Goal: Information Seeking & Learning: Learn about a topic

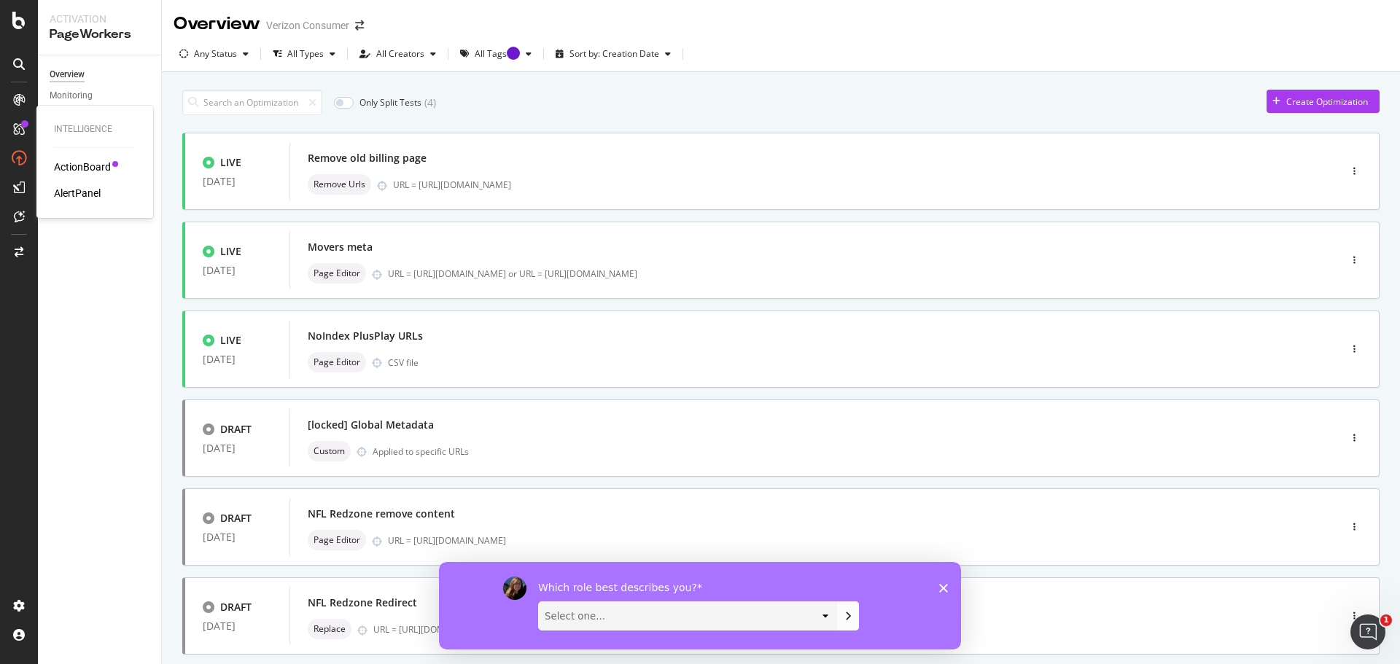
click at [71, 157] on div "Intelligence ActionBoard AlertPanel" at bounding box center [94, 162] width 105 height 106
click at [71, 166] on div "ActionBoard" at bounding box center [82, 167] width 57 height 15
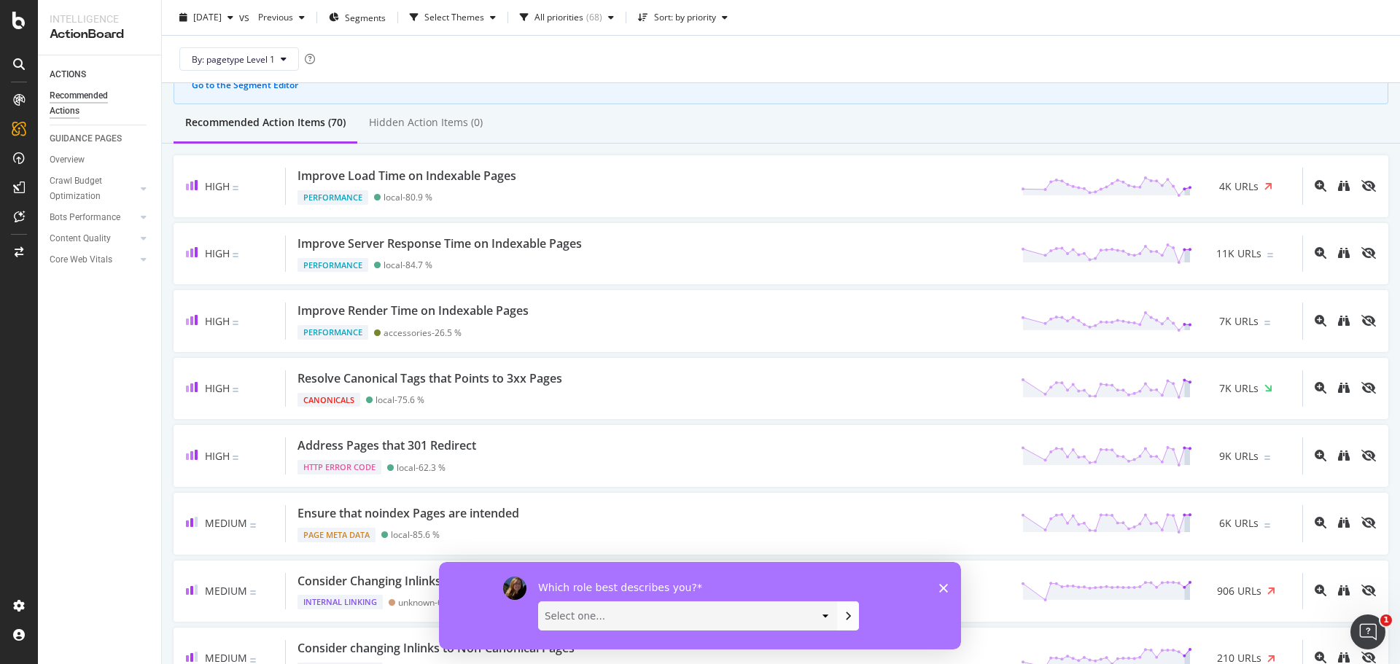
scroll to position [98, 0]
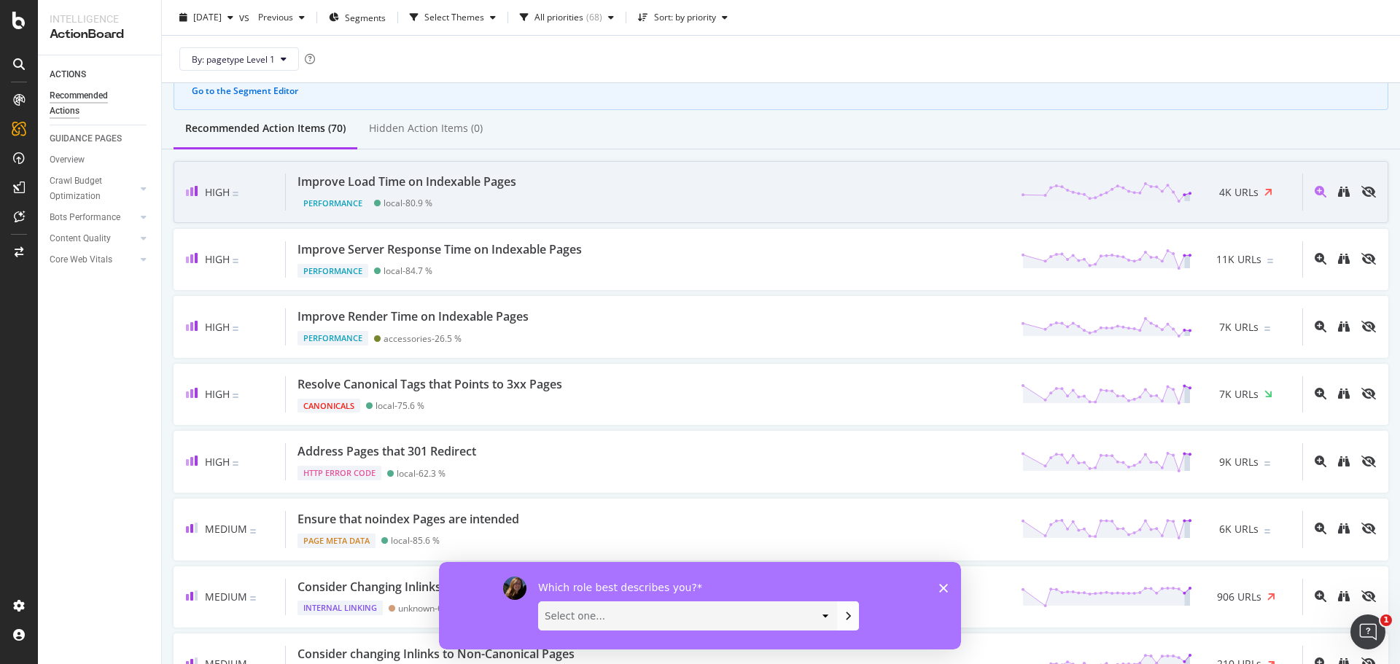
click at [413, 182] on div "Improve Load Time on Indexable Pages" at bounding box center [406, 181] width 219 height 17
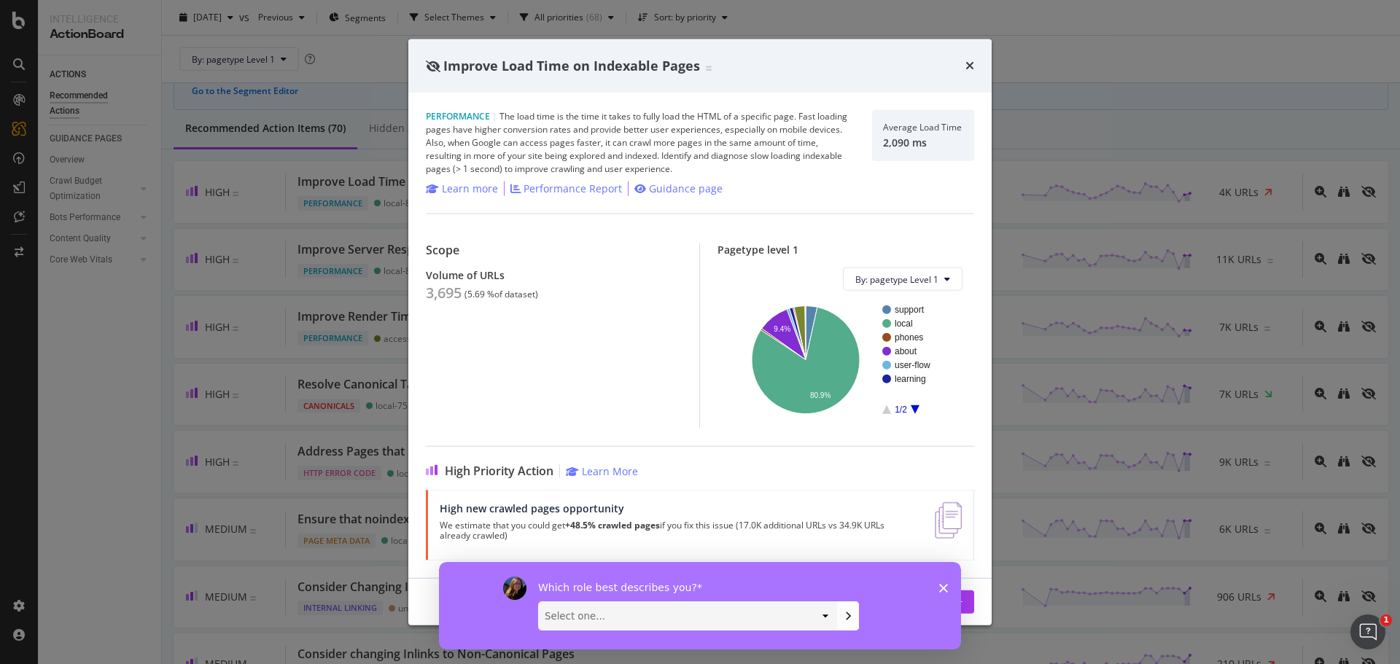
drag, startPoint x: 1391, startPoint y: 90, endPoint x: 1394, endPoint y: 108, distance: 17.7
click at [1394, 108] on div "Improve Load Time on Indexable Pages Performance | The load time is the time it…" at bounding box center [700, 332] width 1400 height 664
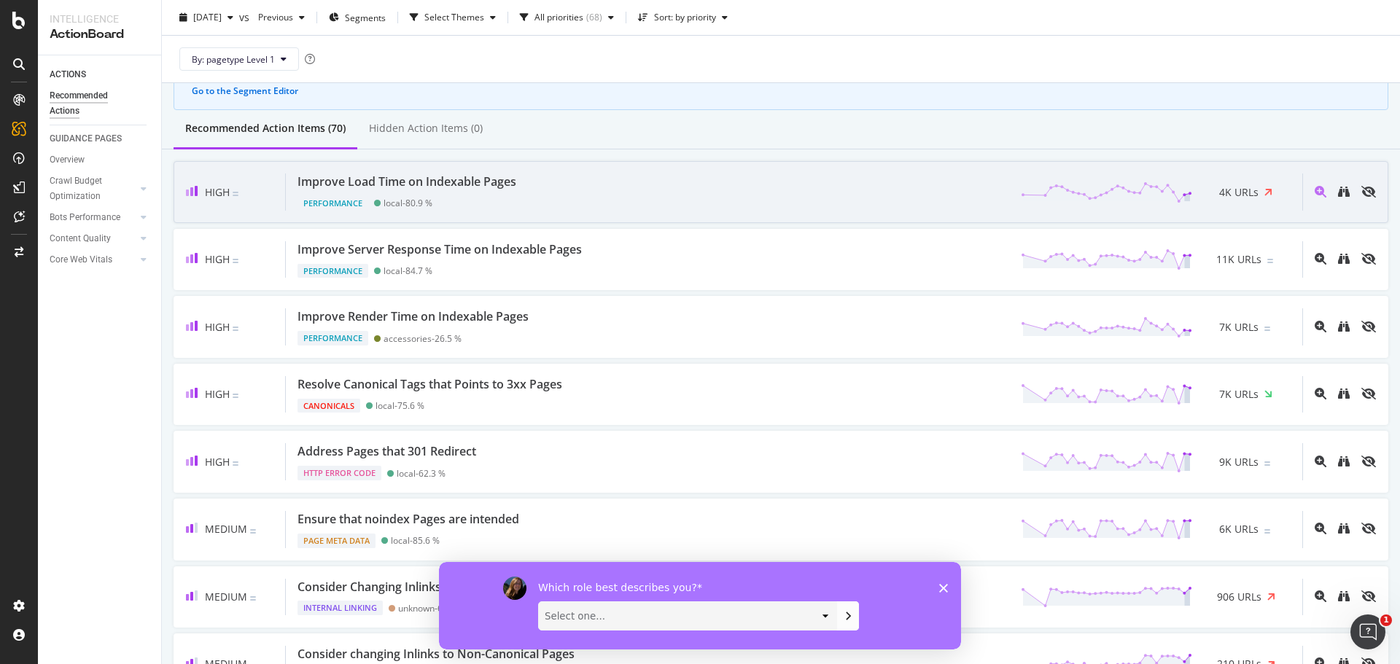
click at [565, 201] on div "Improve Load Time on Indexable Pages Performance local - 80.9 % 4K URLs" at bounding box center [794, 191] width 1016 height 37
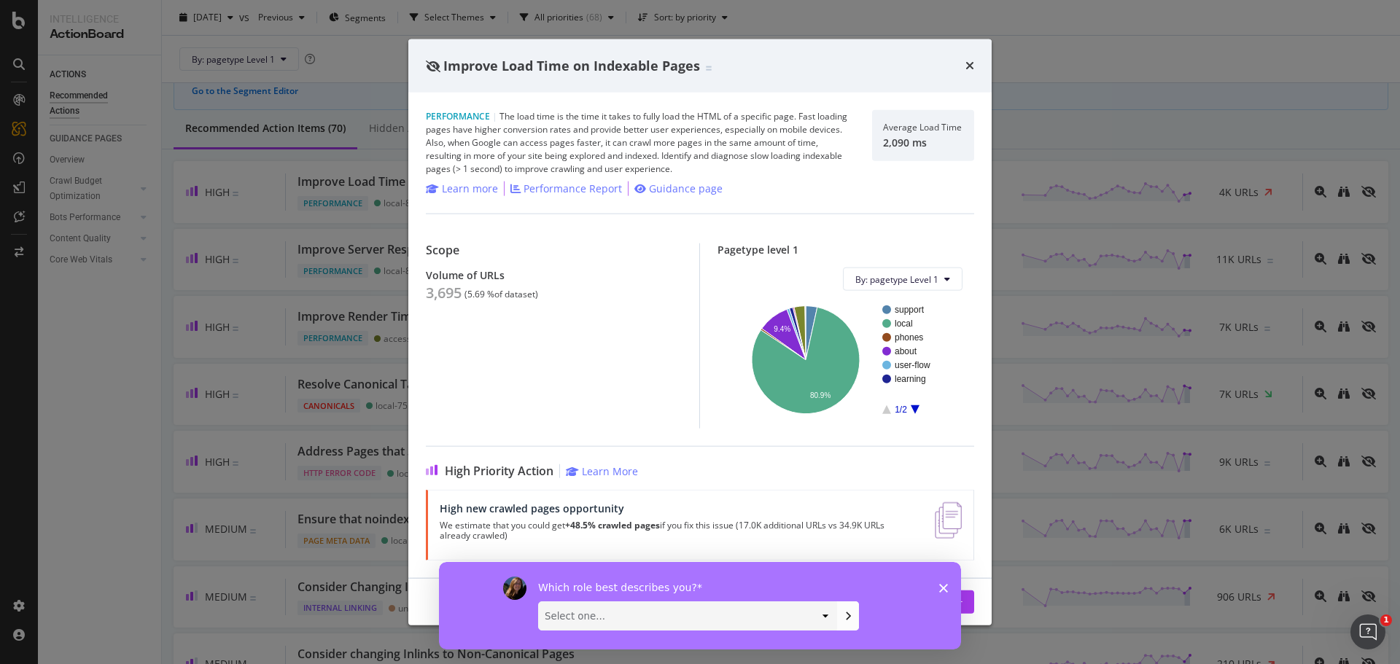
drag, startPoint x: 1395, startPoint y: 52, endPoint x: 1395, endPoint y: 60, distance: 8.0
click at [1395, 60] on div "Improve Load Time on Indexable Pages Performance | The load time is the time it…" at bounding box center [700, 332] width 1400 height 664
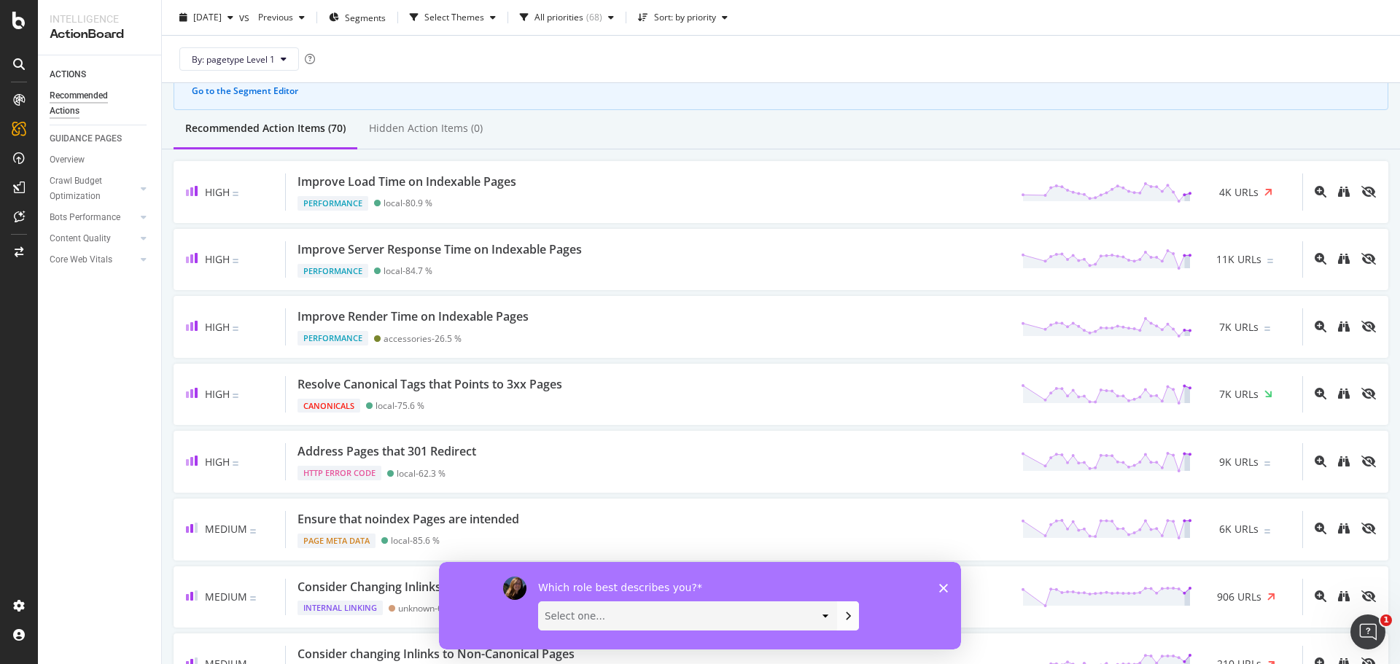
drag, startPoint x: 943, startPoint y: 586, endPoint x: 936, endPoint y: 562, distance: 25.1
click at [940, 586] on icon "Close survey" at bounding box center [943, 587] width 9 height 9
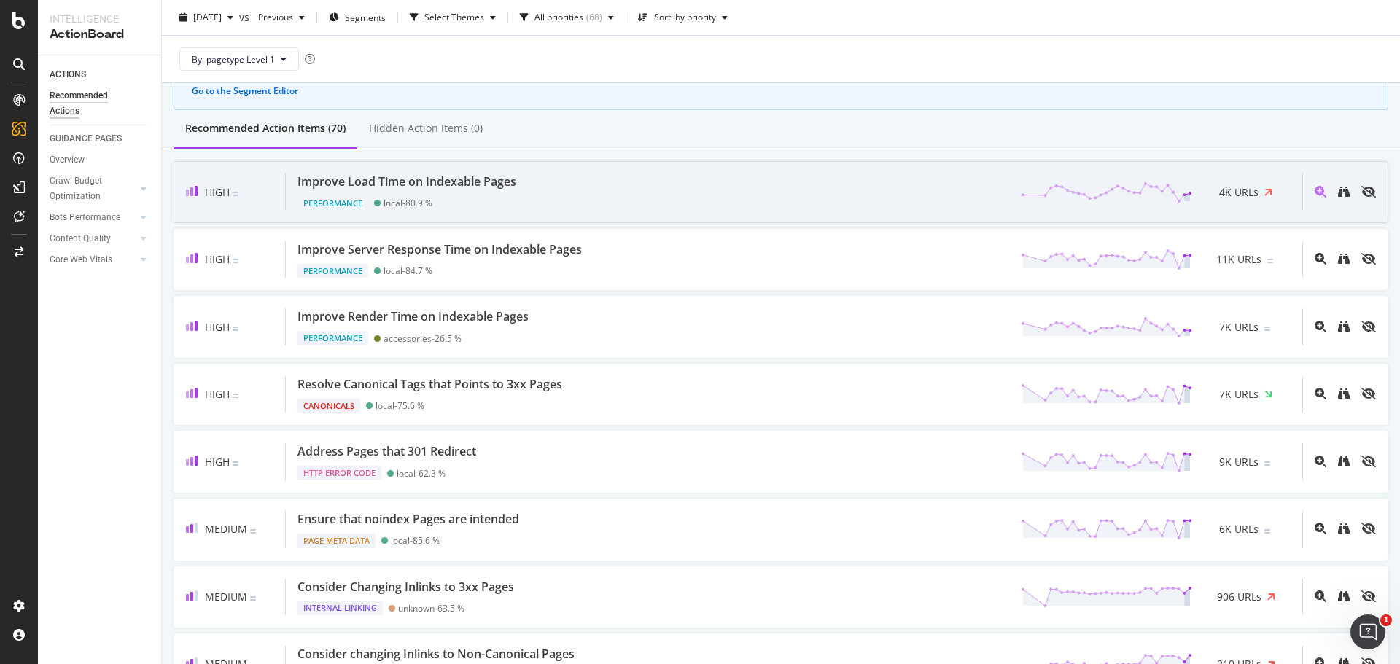
click at [427, 182] on div "Improve Load Time on Indexable Pages" at bounding box center [406, 181] width 219 height 17
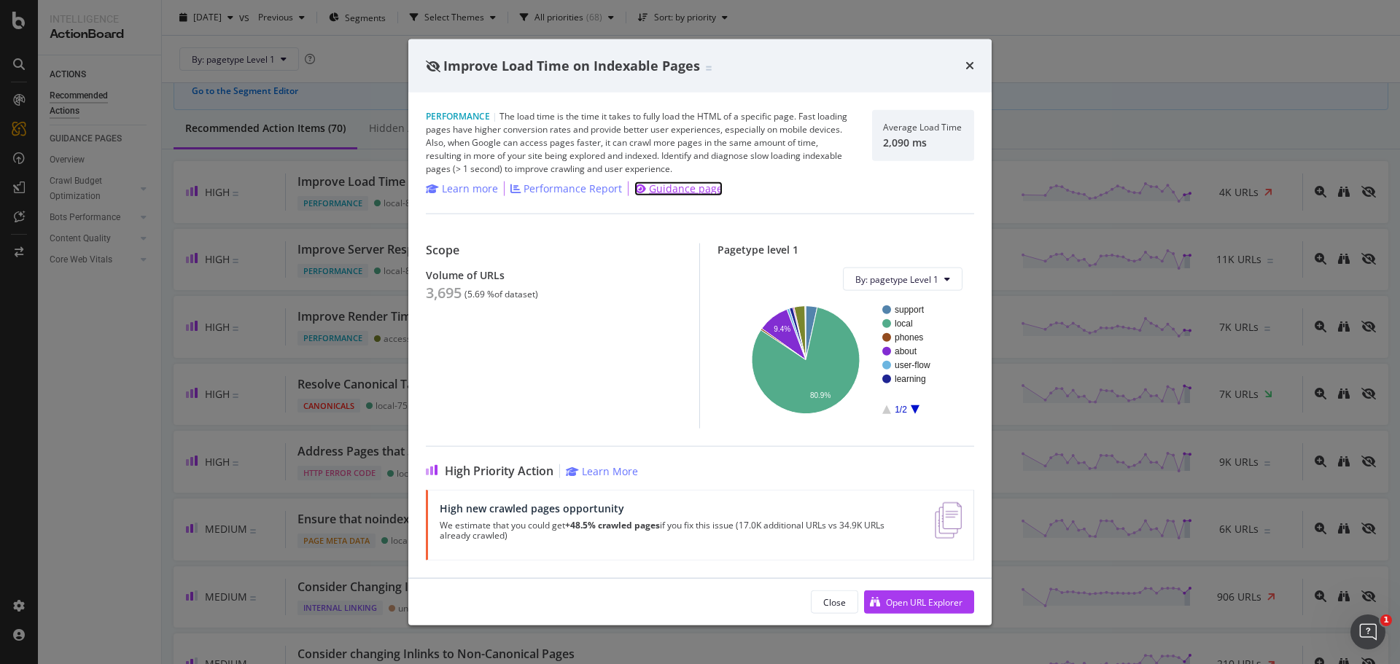
click at [676, 192] on div "Guidance page" at bounding box center [686, 189] width 74 height 15
click at [565, 185] on div "Performance Report" at bounding box center [572, 189] width 98 height 15
click at [972, 66] on icon "times" at bounding box center [969, 66] width 9 height 12
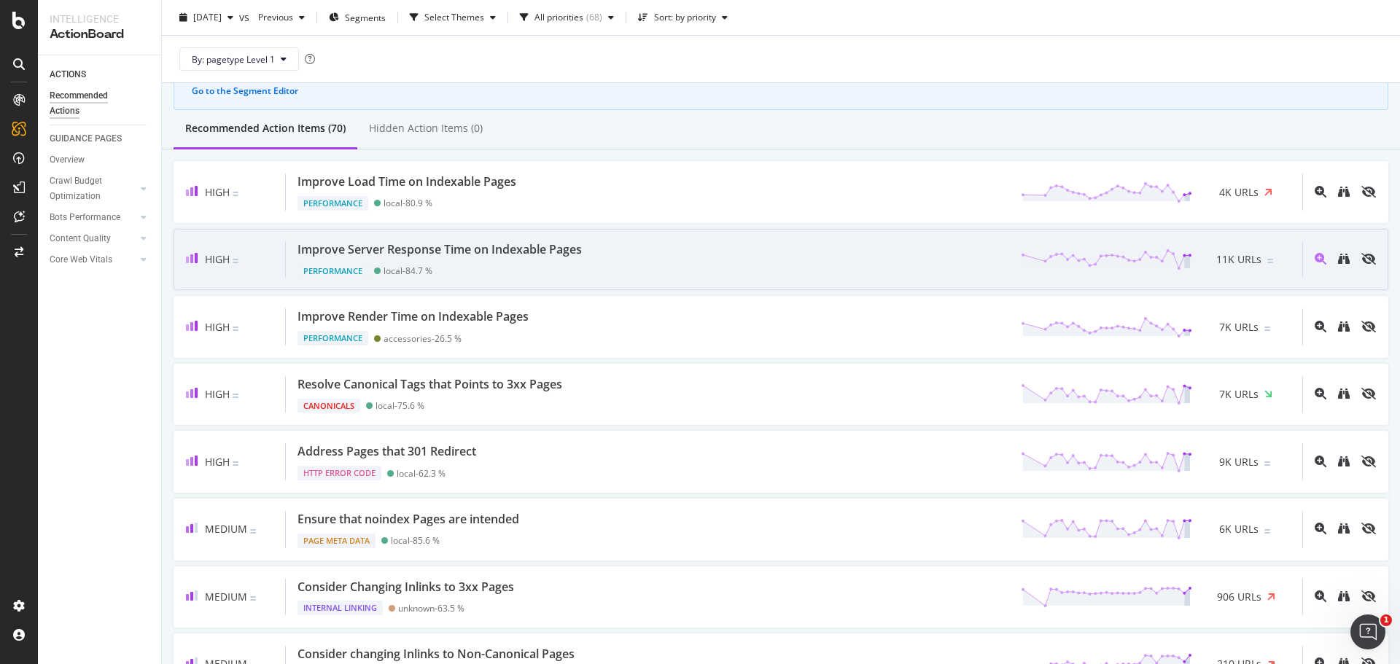
click at [474, 247] on div "Improve Server Response Time on Indexable Pages" at bounding box center [439, 249] width 284 height 17
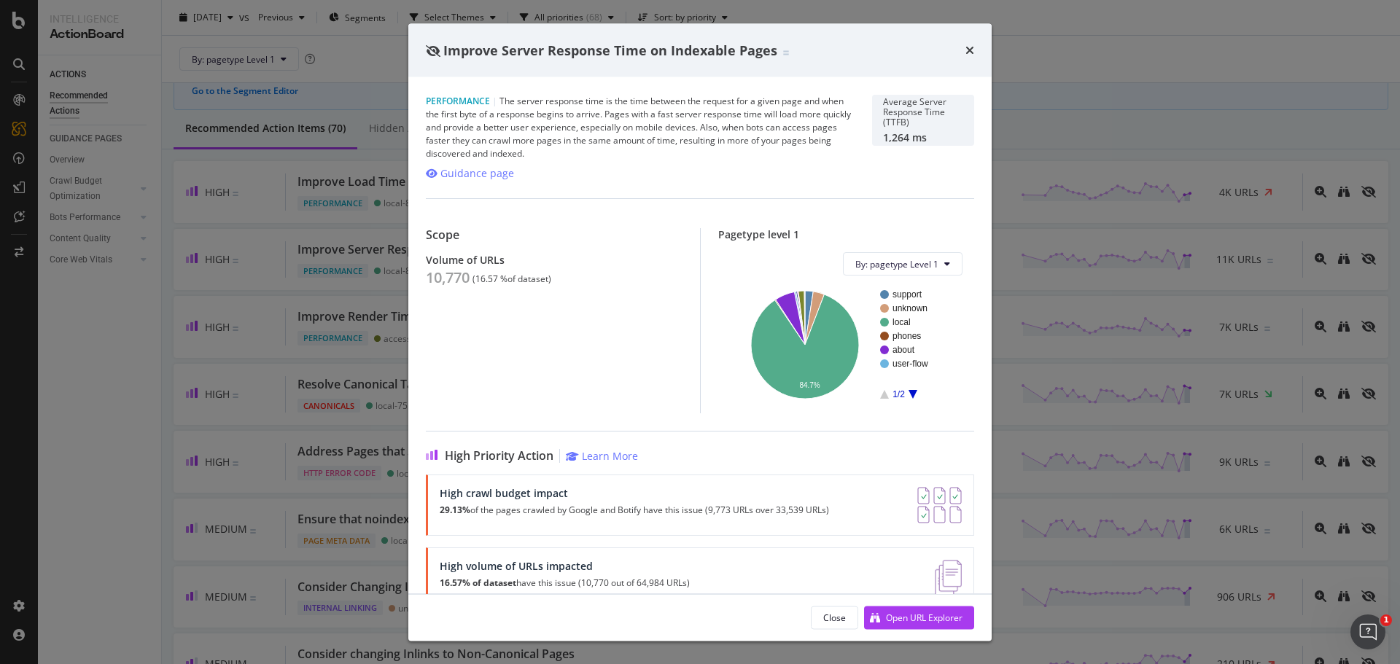
scroll to position [105, 0]
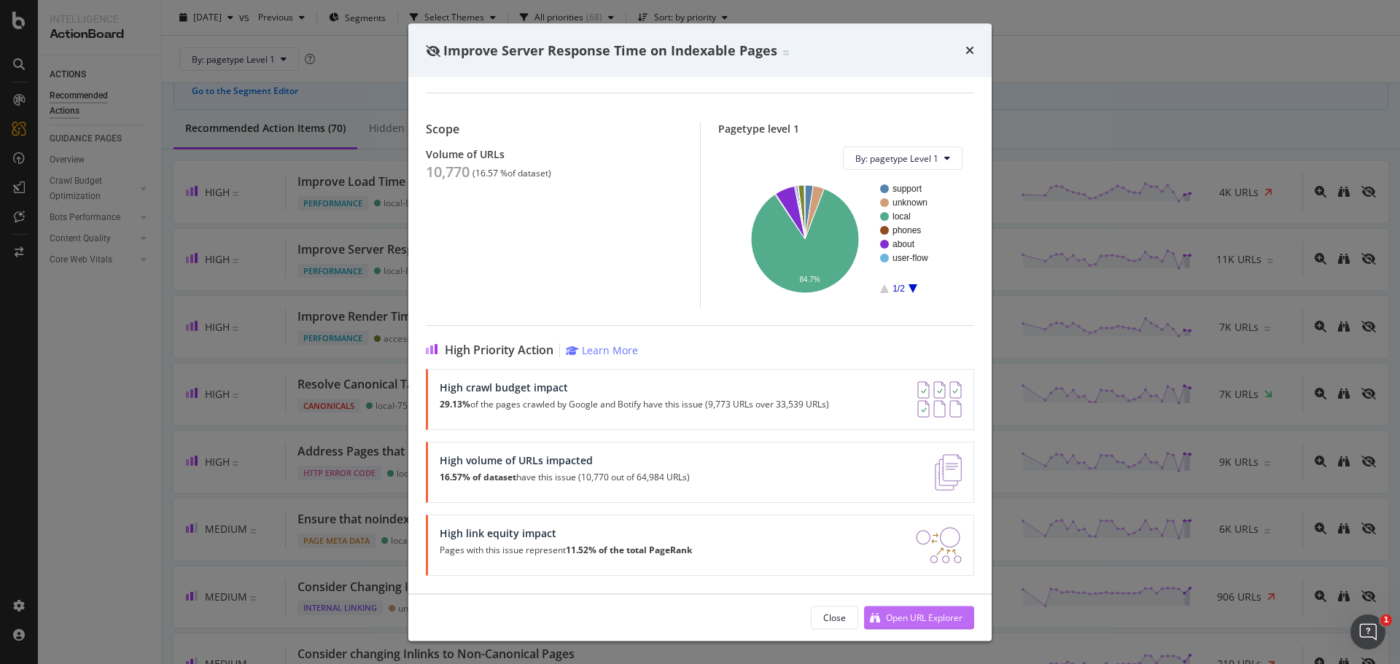
click at [937, 616] on div "Open URL Explorer" at bounding box center [924, 617] width 77 height 12
click at [963, 50] on div "Improve Server Response Time on Indexable Pages" at bounding box center [700, 50] width 548 height 19
click at [970, 50] on icon "times" at bounding box center [969, 50] width 9 height 12
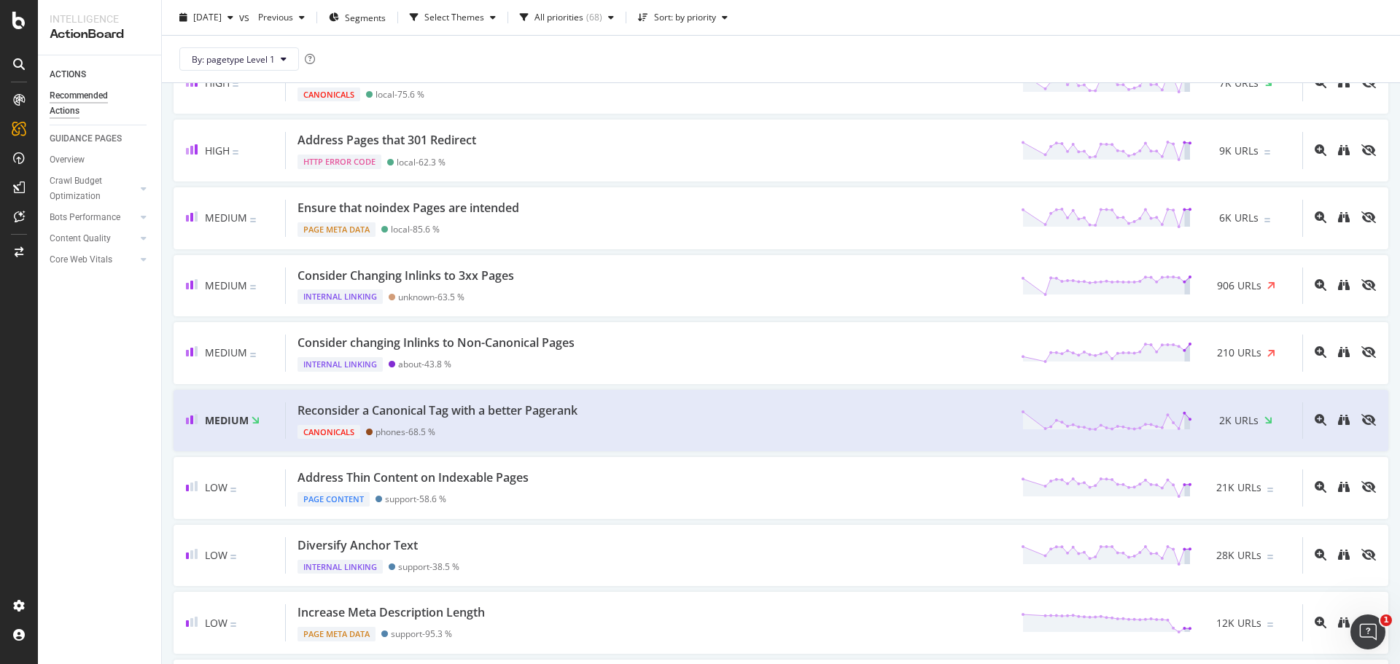
scroll to position [415, 0]
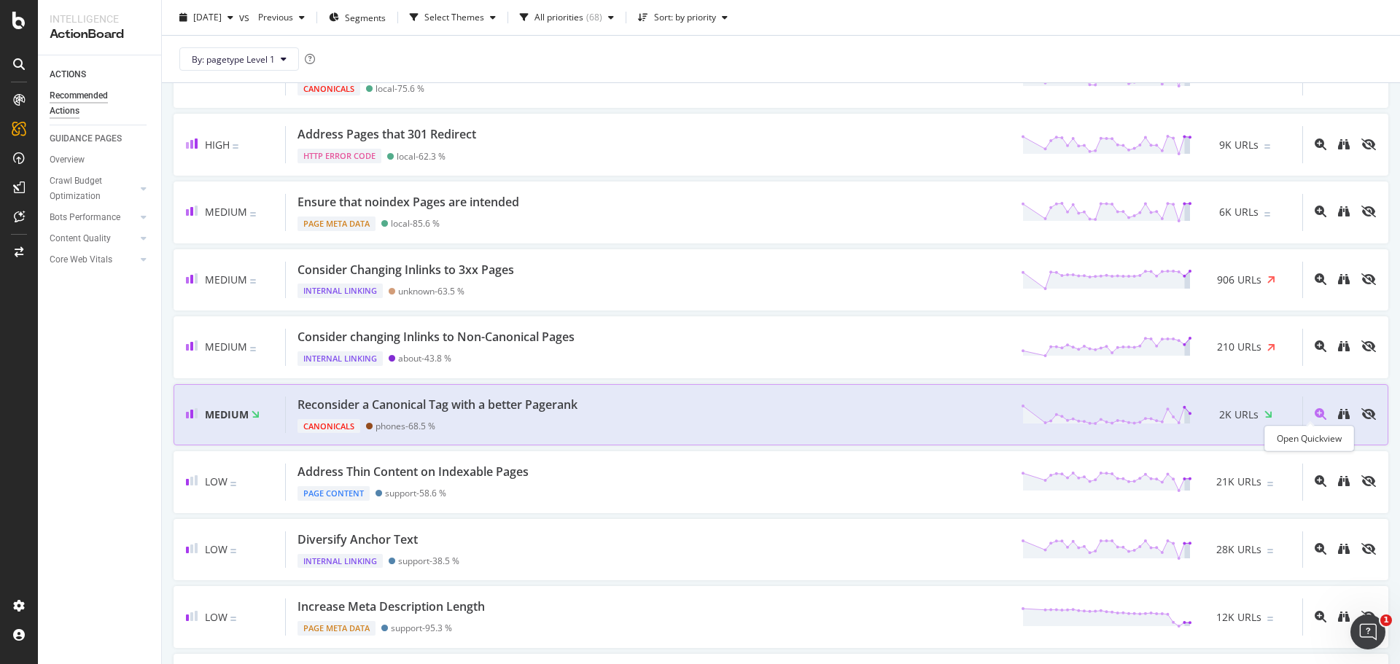
click at [1314, 410] on icon "magnifying-glass-plus" at bounding box center [1320, 414] width 12 height 12
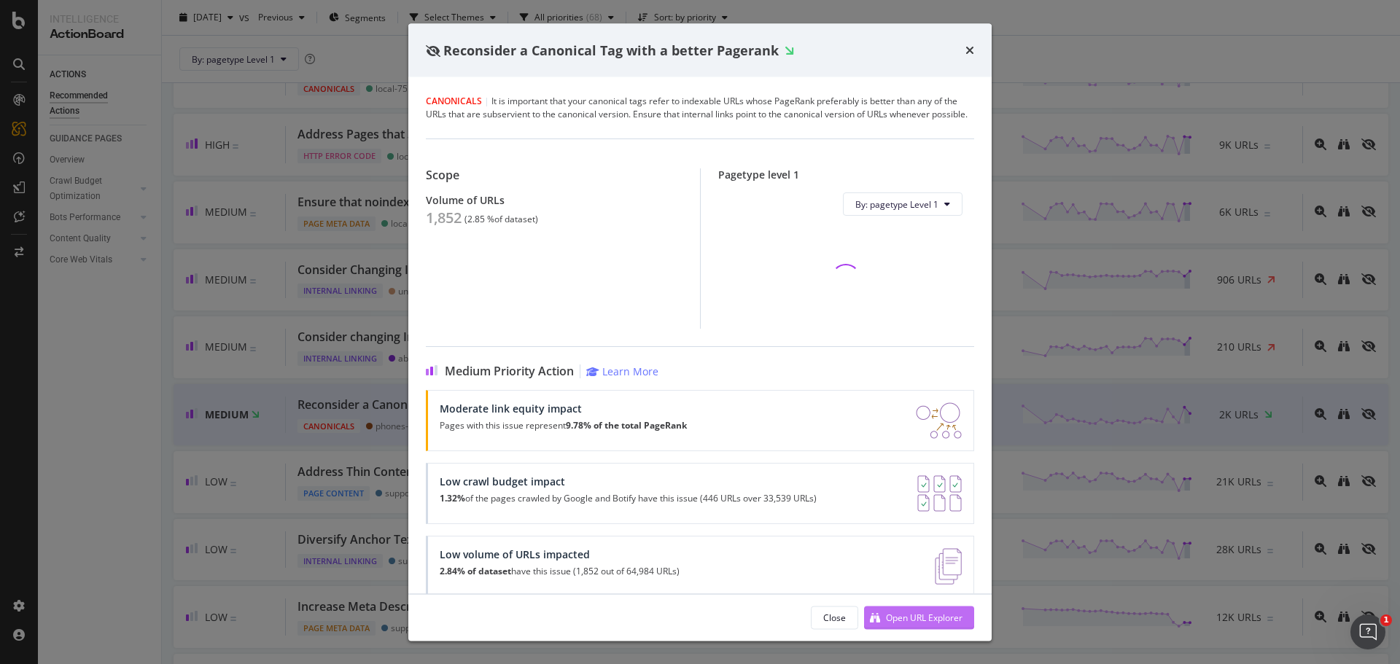
click at [909, 617] on div "Open URL Explorer" at bounding box center [924, 617] width 77 height 12
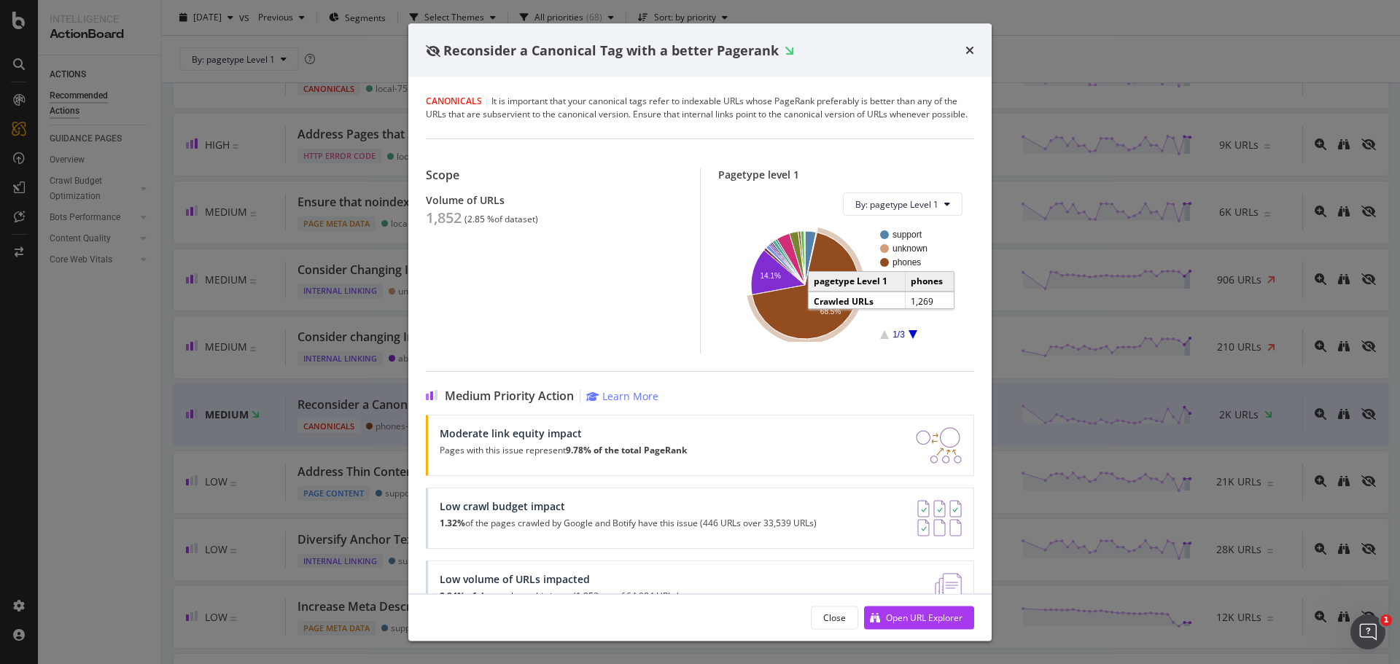
scroll to position [58, 0]
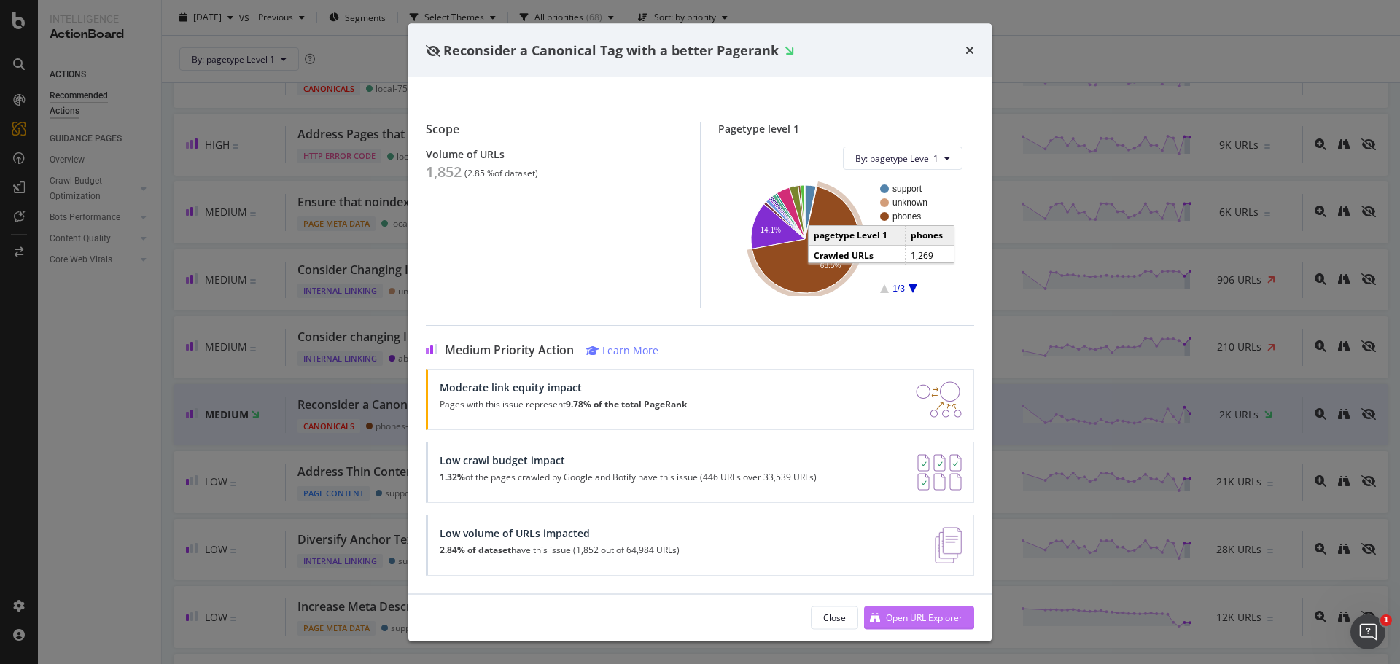
click at [905, 622] on div "Open URL Explorer" at bounding box center [924, 617] width 77 height 12
click at [964, 47] on div "Reconsider a Canonical Tag with a better Pagerank" at bounding box center [700, 50] width 548 height 19
click at [978, 50] on div "Reconsider a Canonical Tag with a better Pagerank" at bounding box center [699, 50] width 583 height 54
click at [966, 55] on icon "times" at bounding box center [969, 50] width 9 height 12
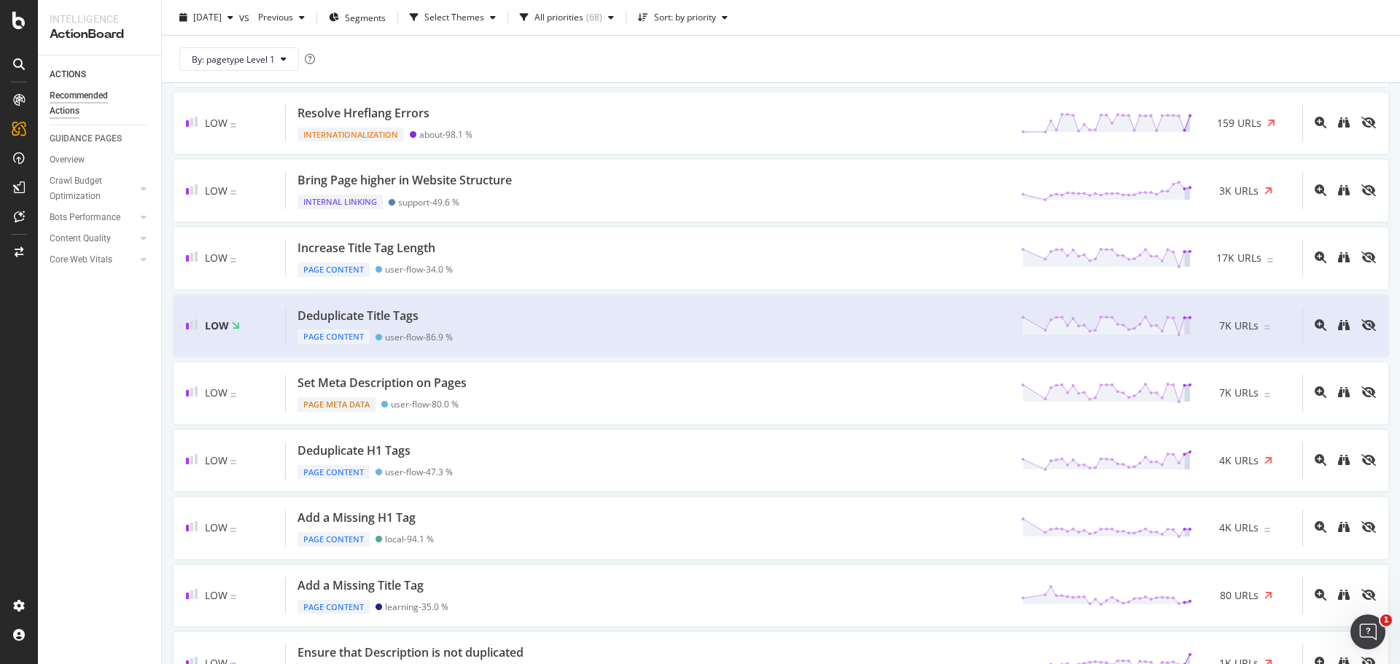
scroll to position [1105, 0]
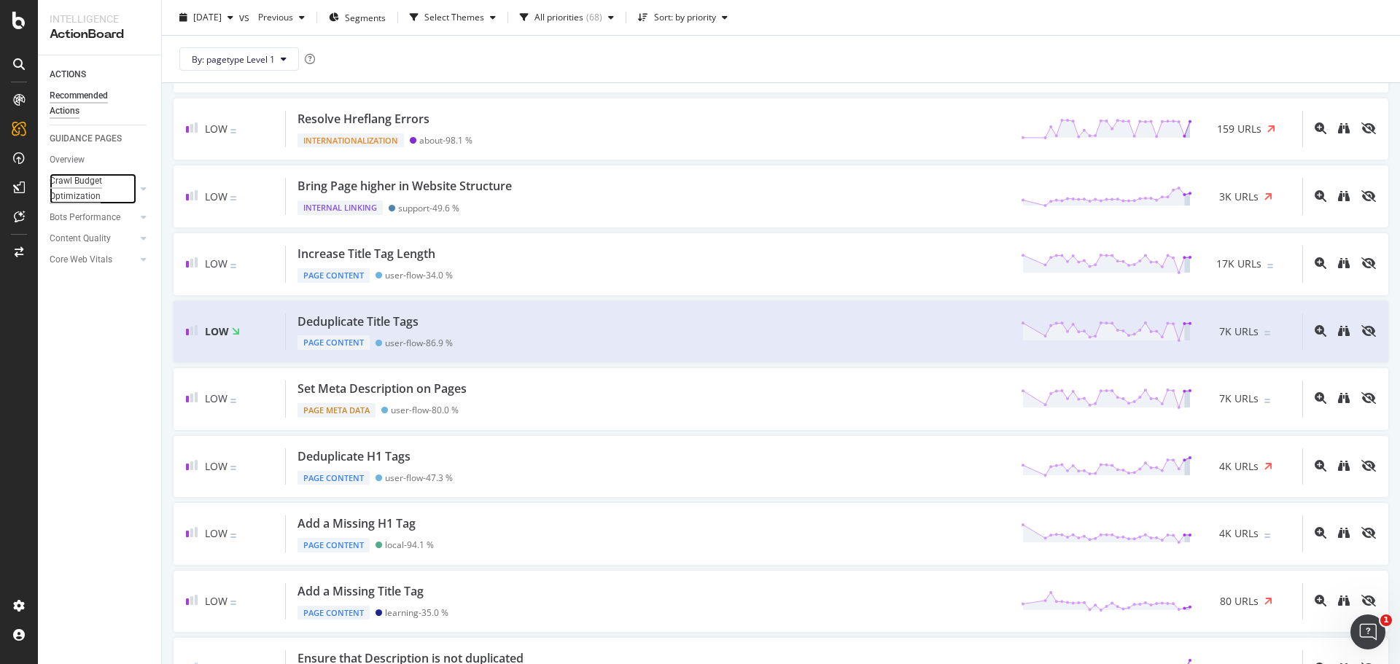
click at [80, 191] on div "Crawl Budget Optimization" at bounding box center [88, 188] width 77 height 31
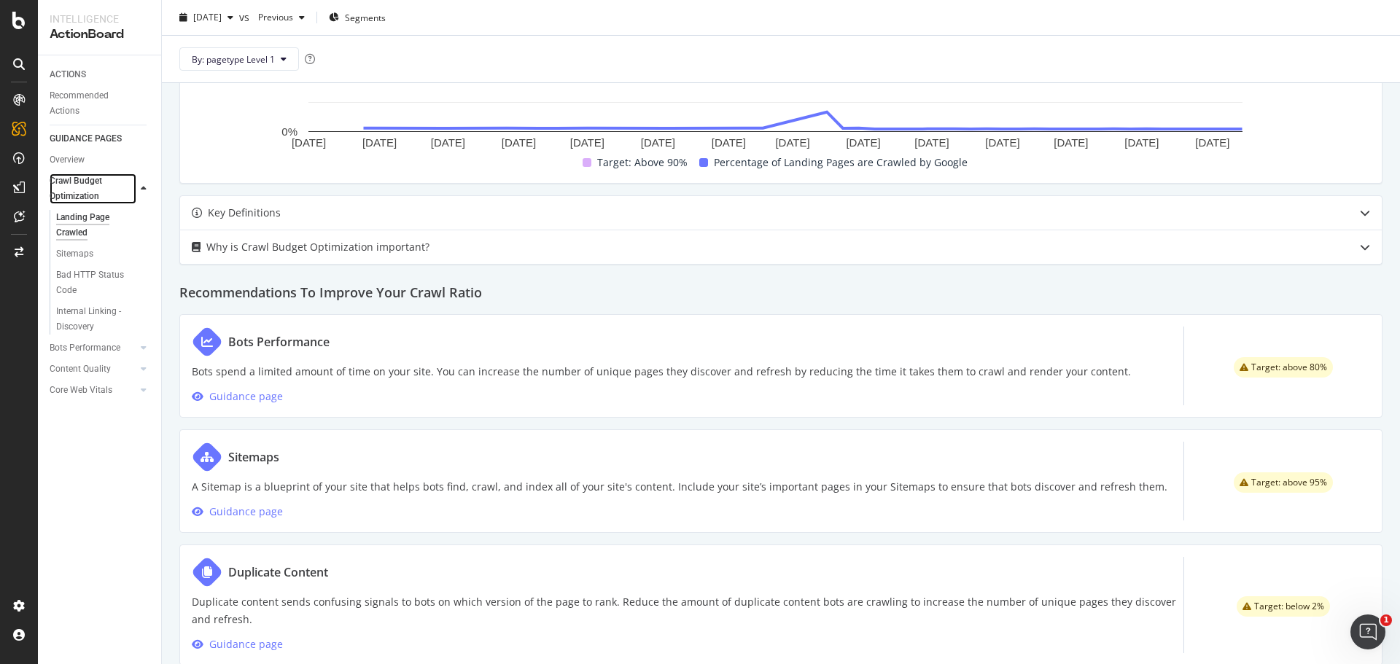
scroll to position [509, 0]
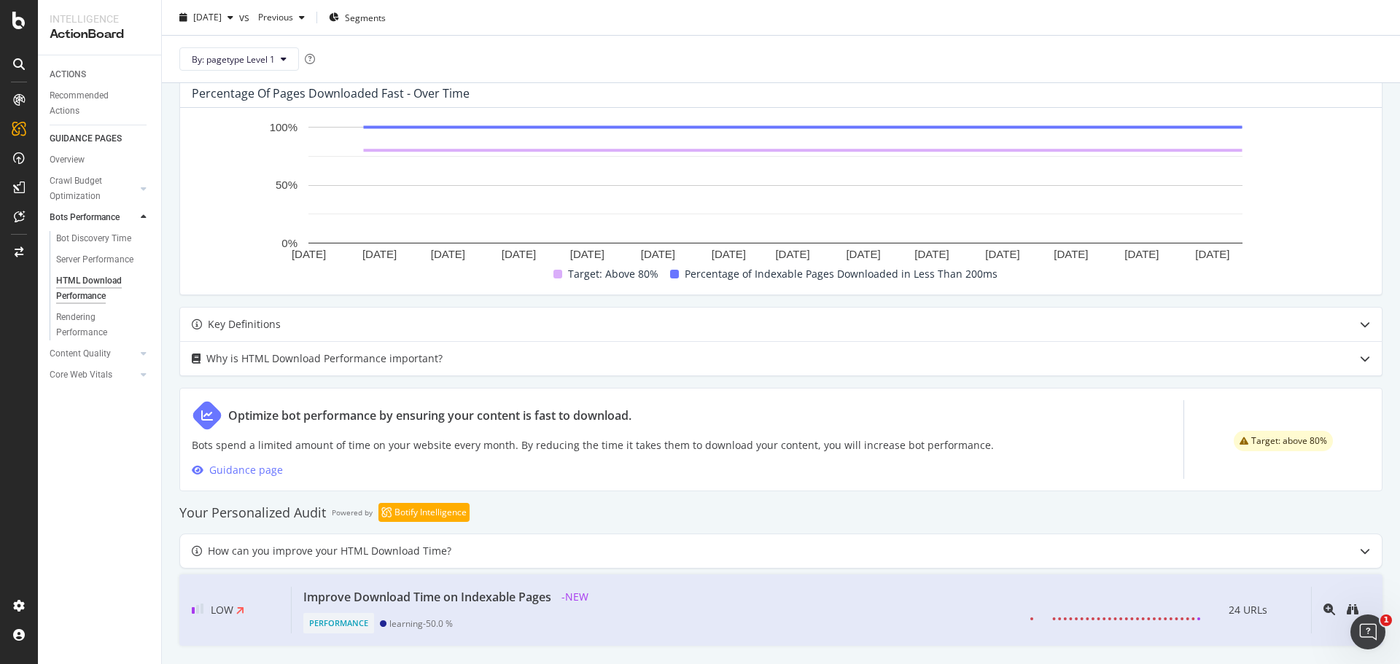
scroll to position [424, 0]
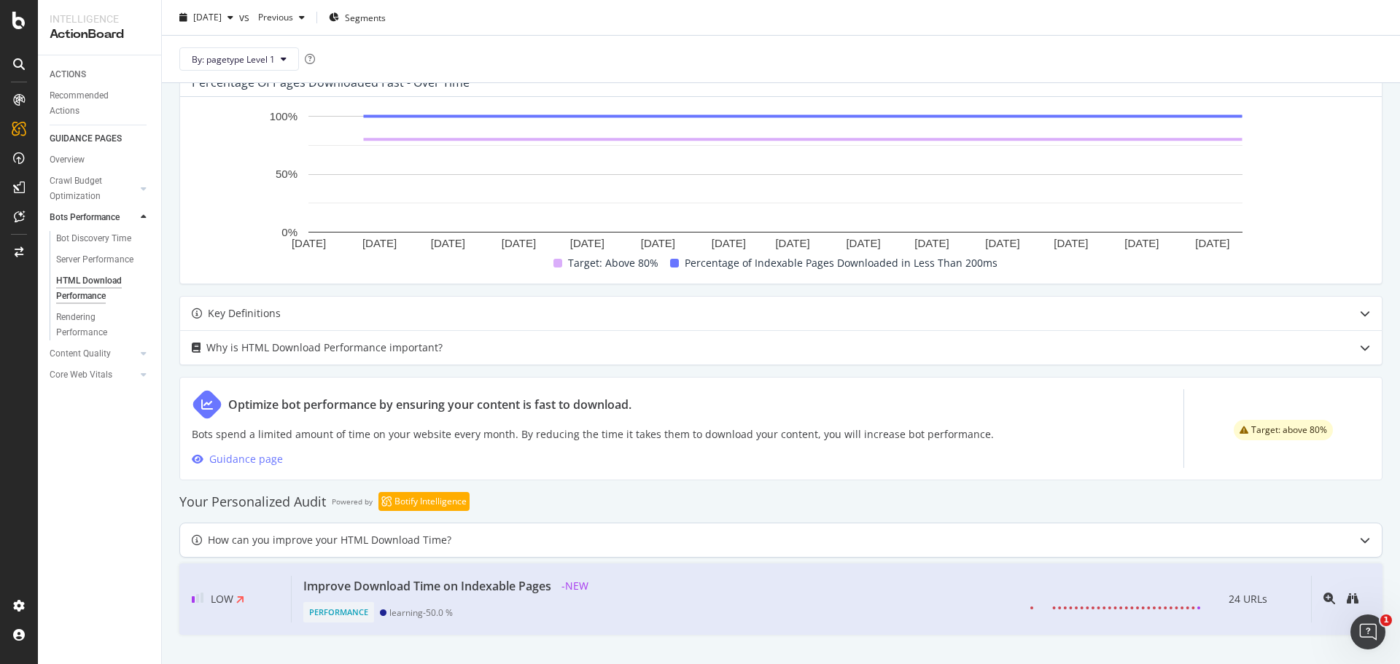
click at [1360, 542] on icon at bounding box center [1365, 540] width 10 height 10
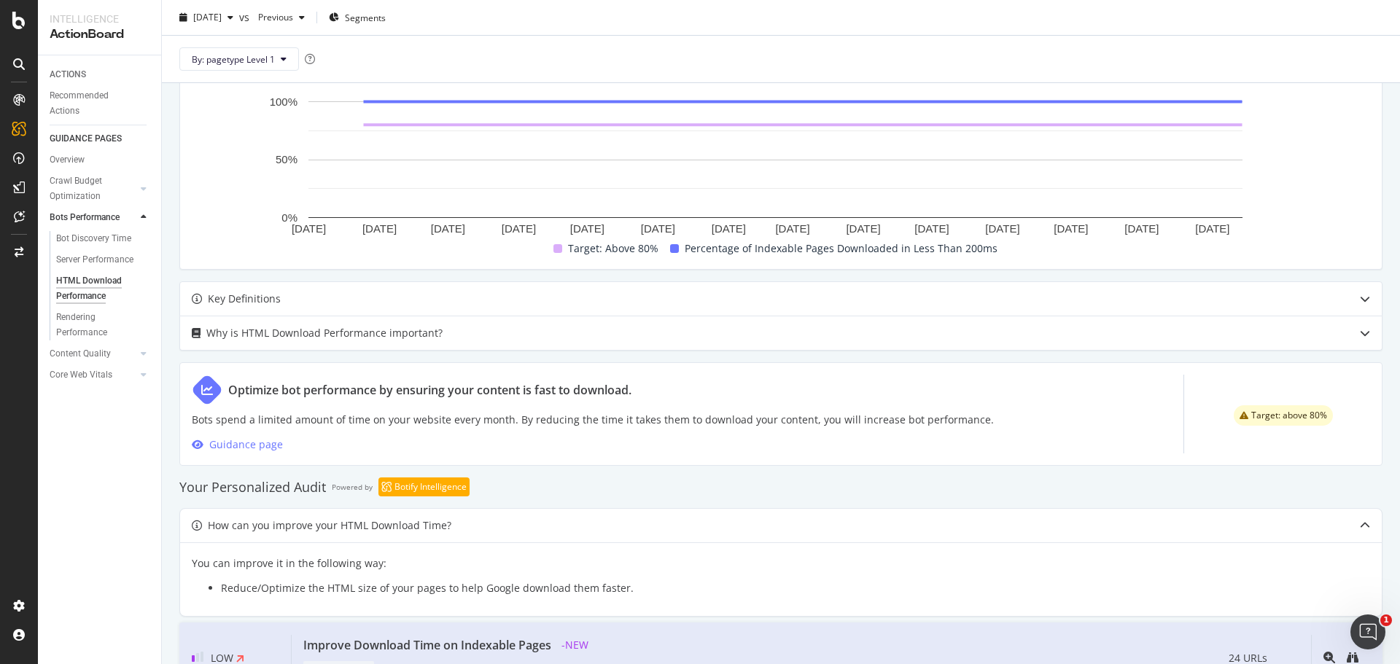
scroll to position [498, 0]
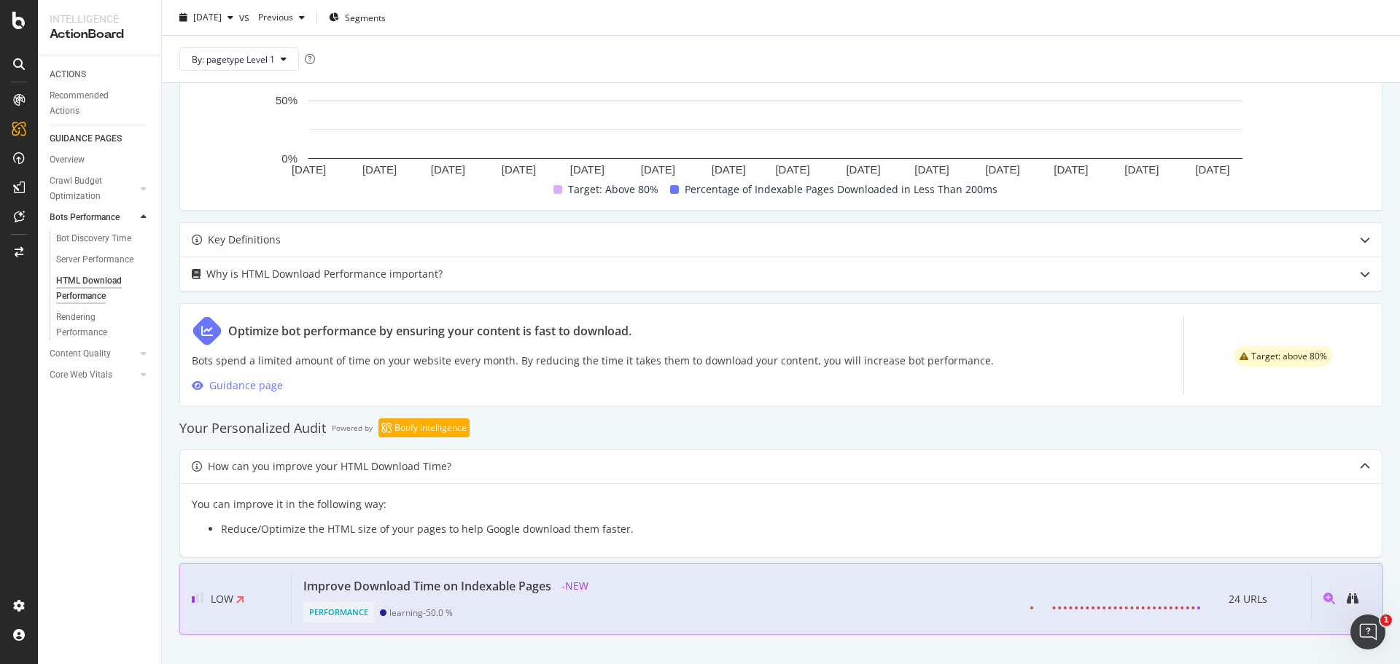
click at [1228, 602] on span "24 URLs" at bounding box center [1247, 598] width 39 height 17
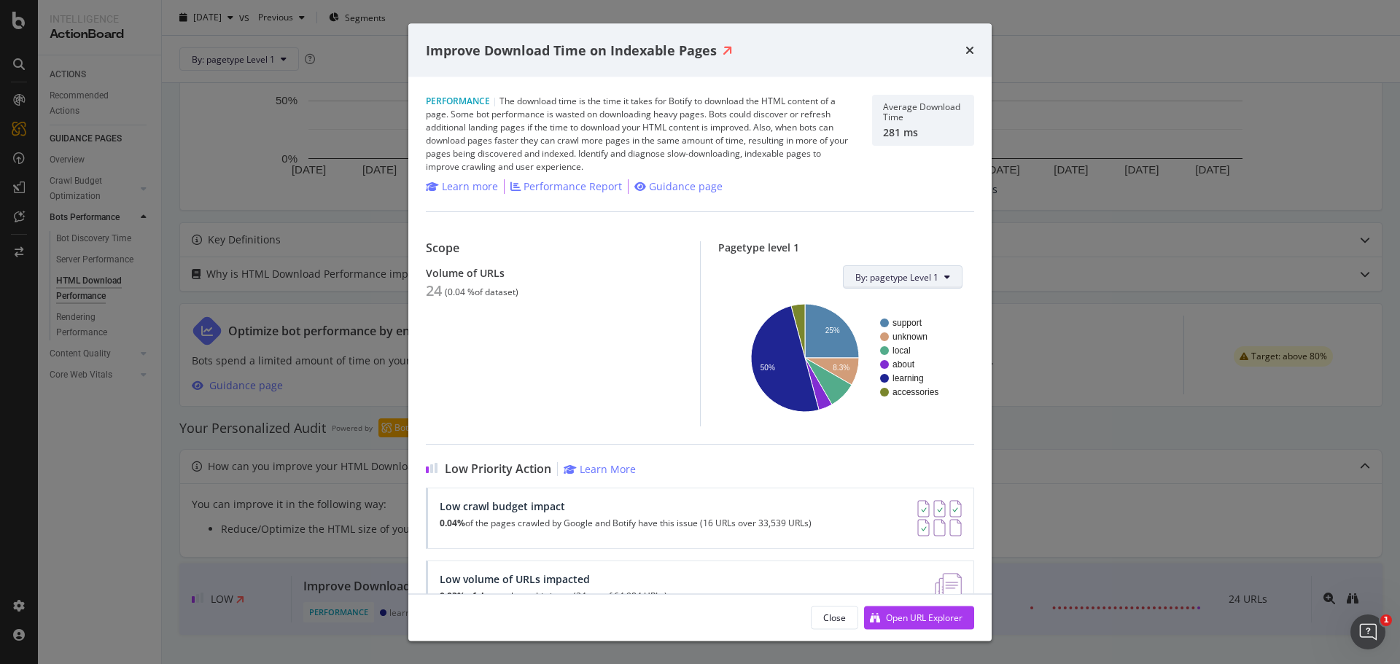
click at [944, 280] on button "By: pagetype Level 1" at bounding box center [903, 276] width 120 height 23
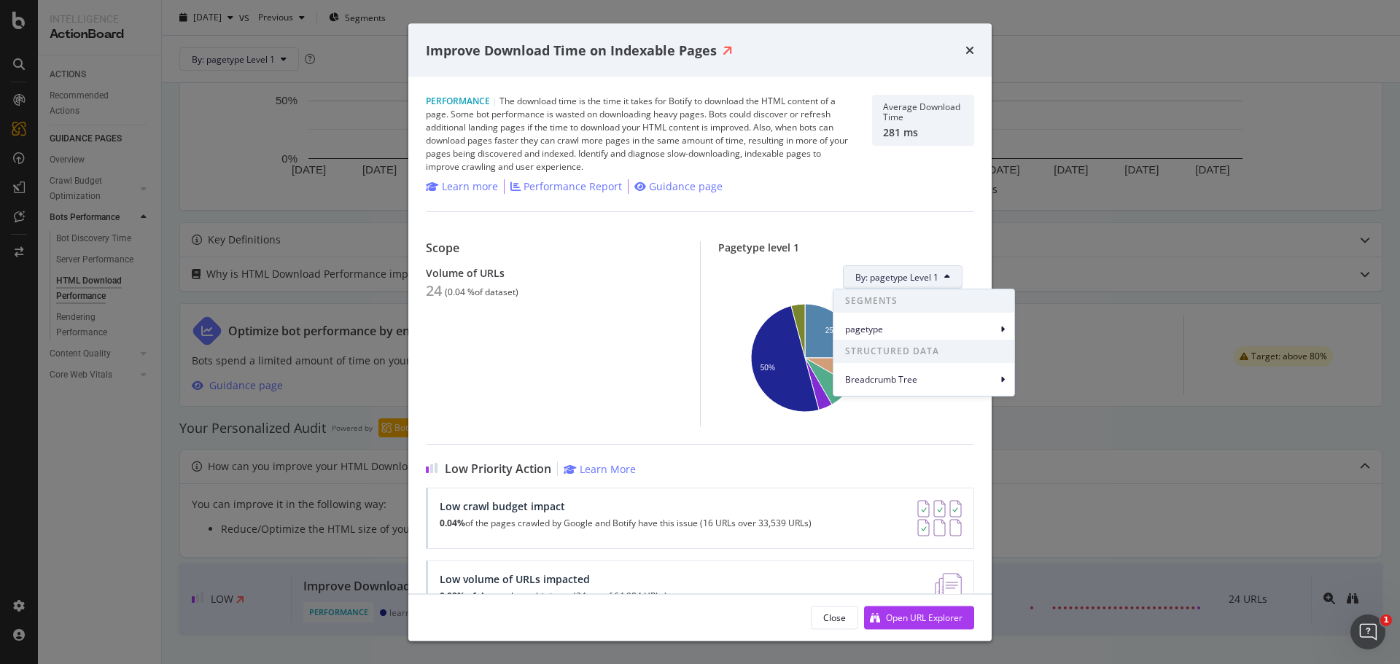
click at [943, 280] on button "By: pagetype Level 1" at bounding box center [903, 276] width 120 height 23
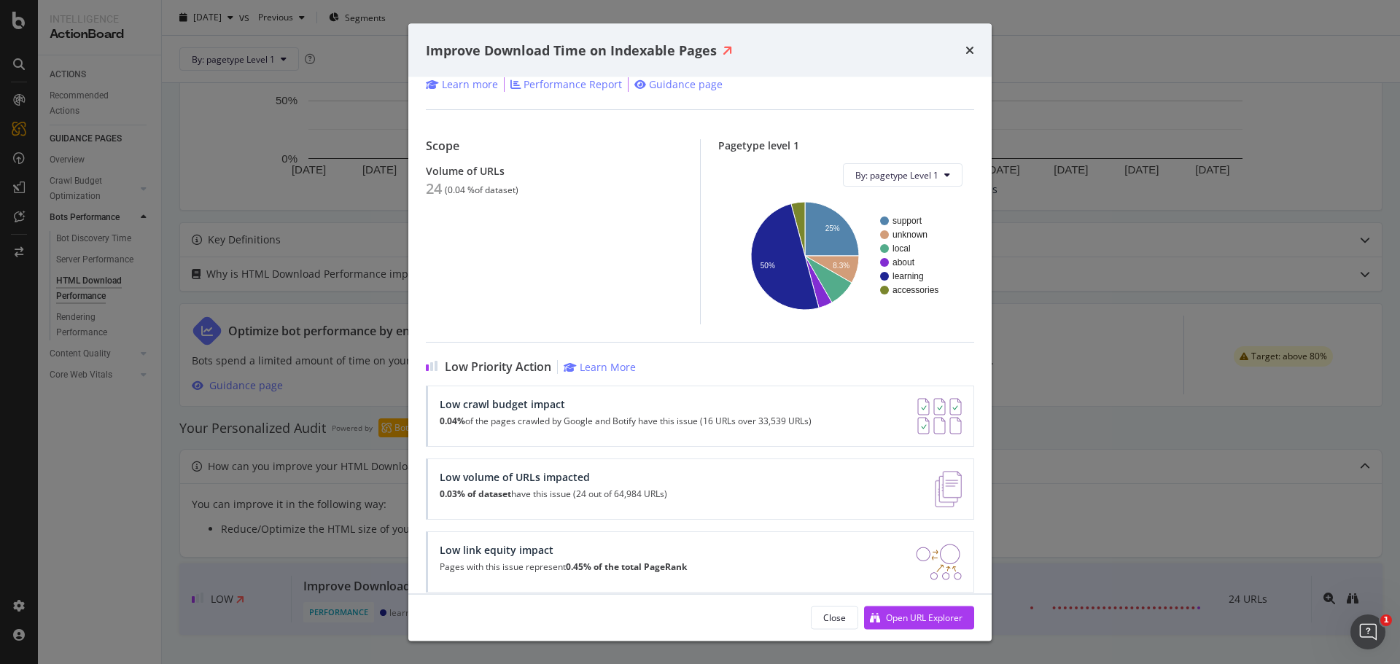
scroll to position [118, 0]
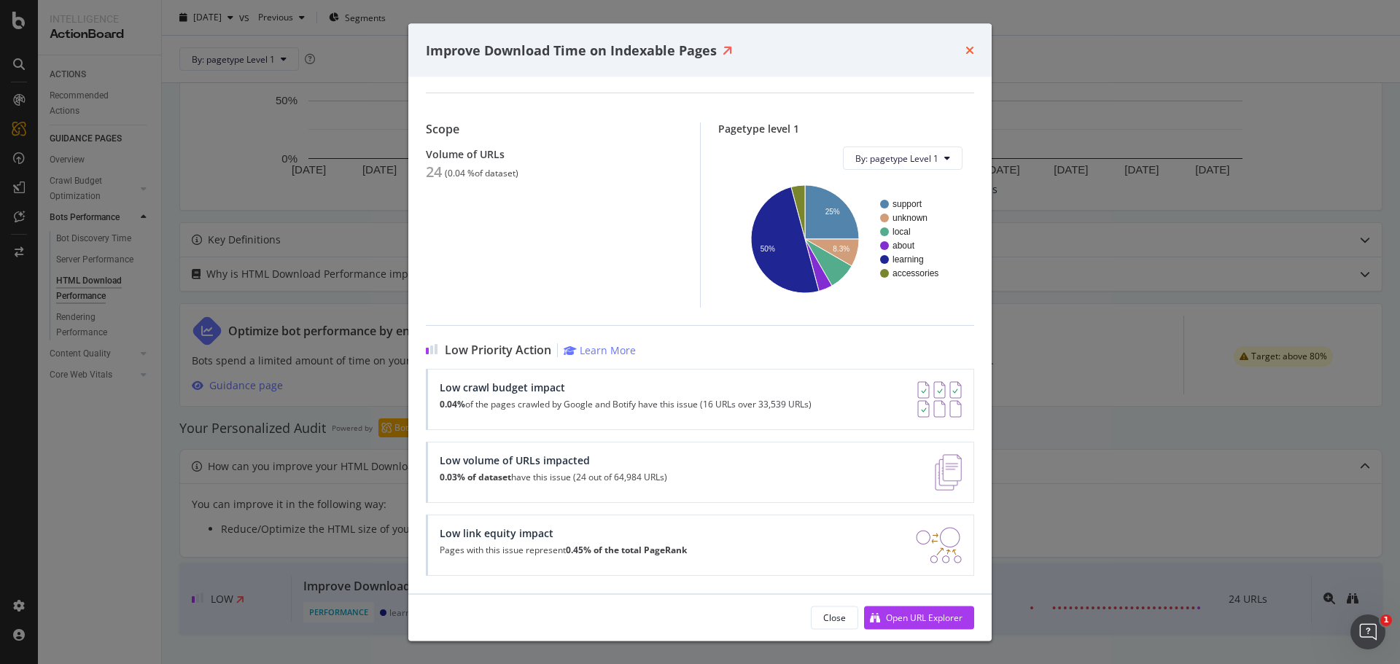
click at [970, 50] on icon "times" at bounding box center [969, 50] width 9 height 12
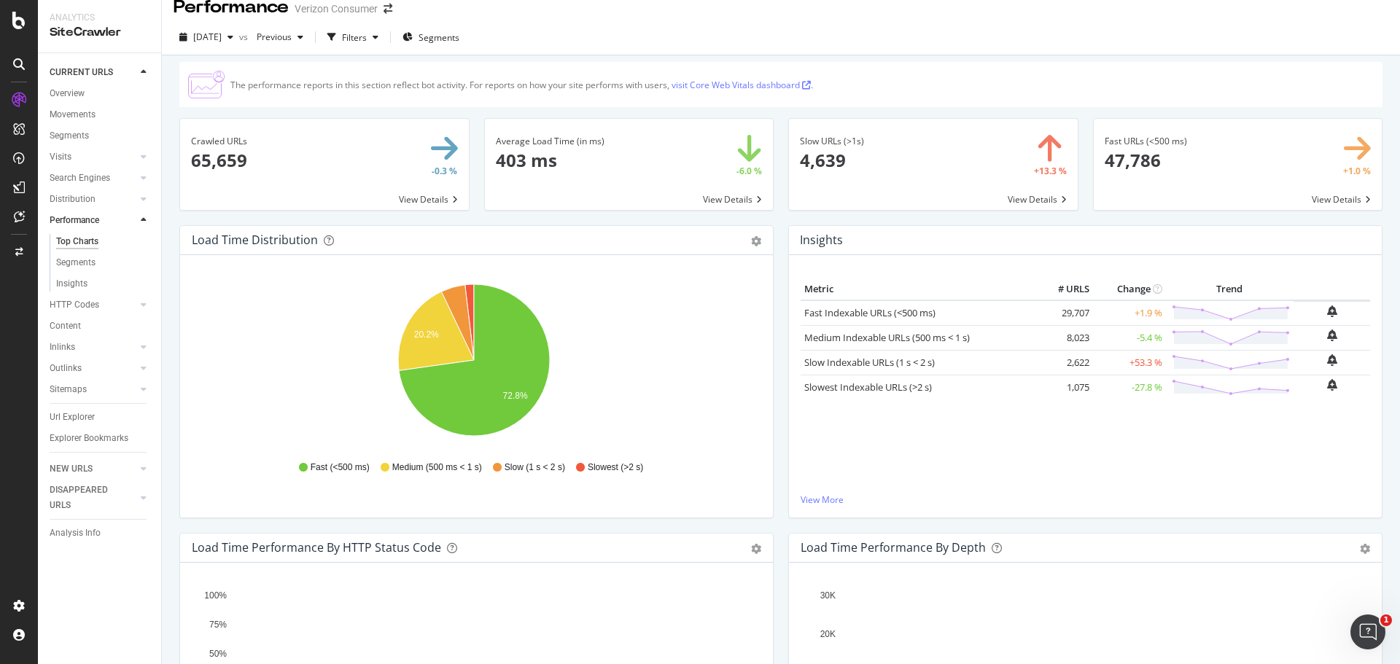
scroll to position [23, 0]
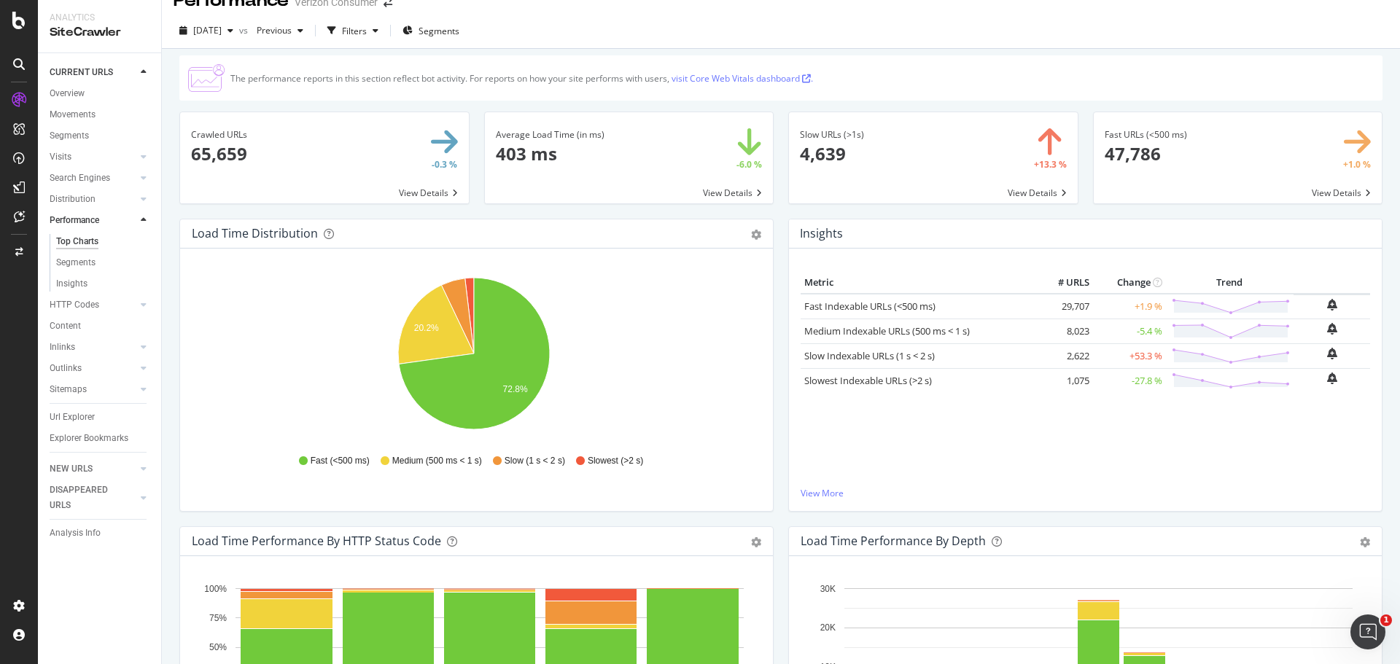
click at [1036, 192] on span at bounding box center [933, 157] width 289 height 91
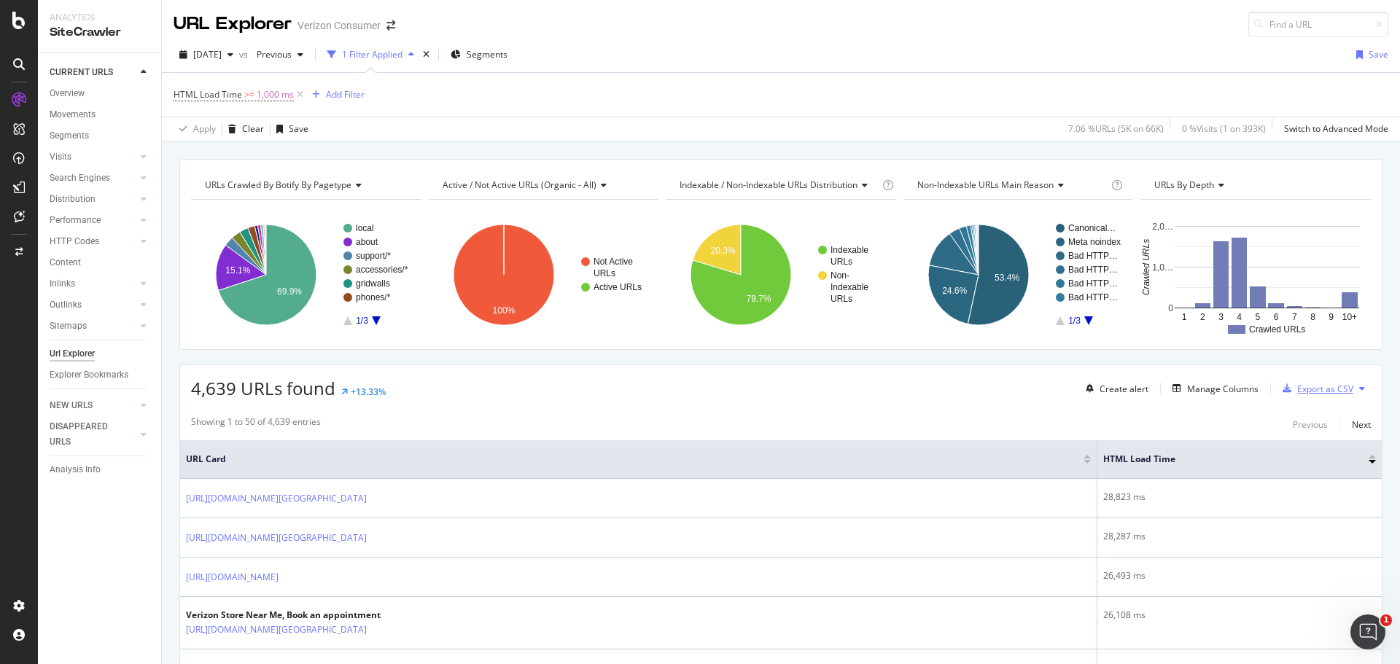
click at [1306, 393] on div "Export as CSV" at bounding box center [1325, 389] width 56 height 12
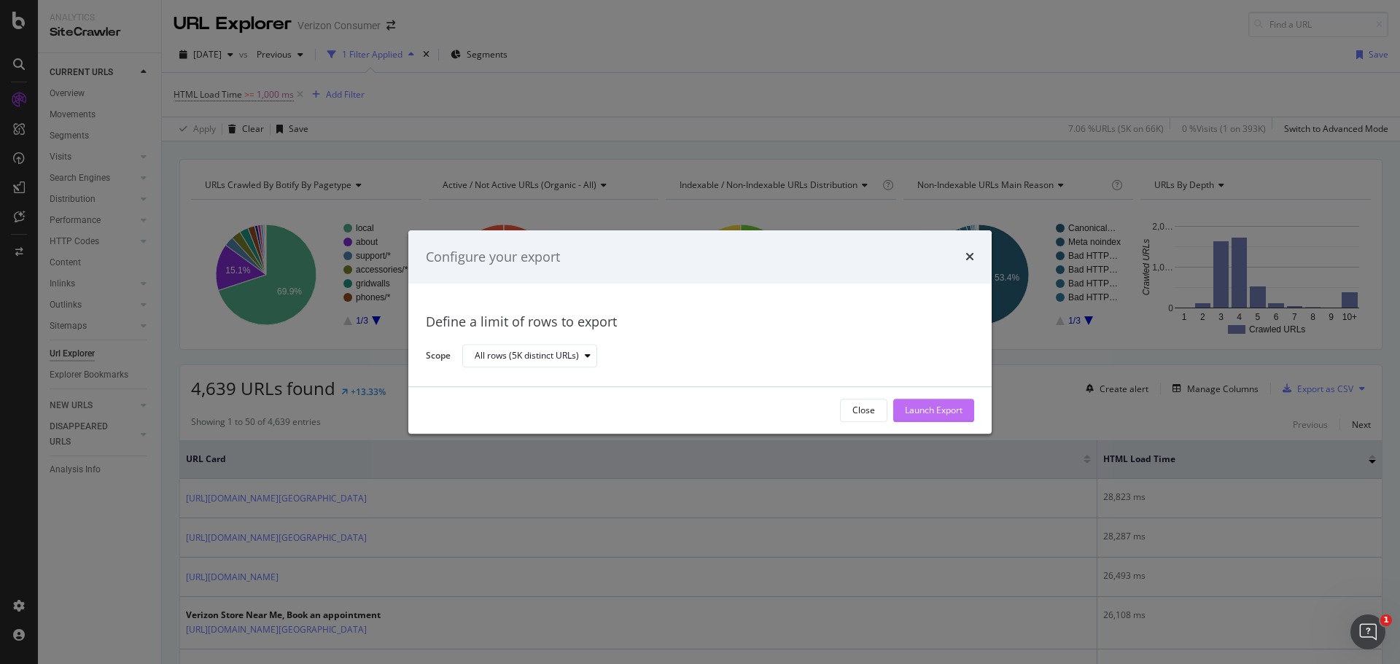
click at [940, 408] on div "Launch Export" at bounding box center [934, 411] width 58 height 12
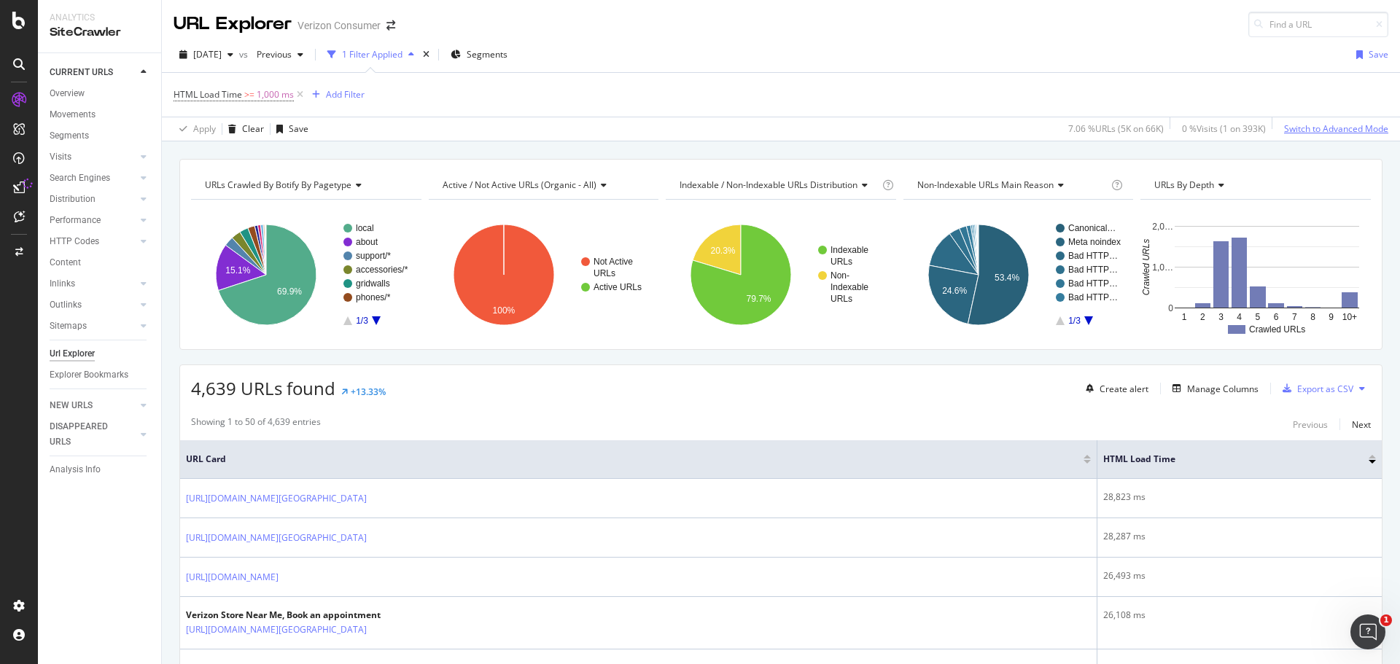
click at [1311, 128] on div "Switch to Advanced Mode" at bounding box center [1336, 128] width 104 height 12
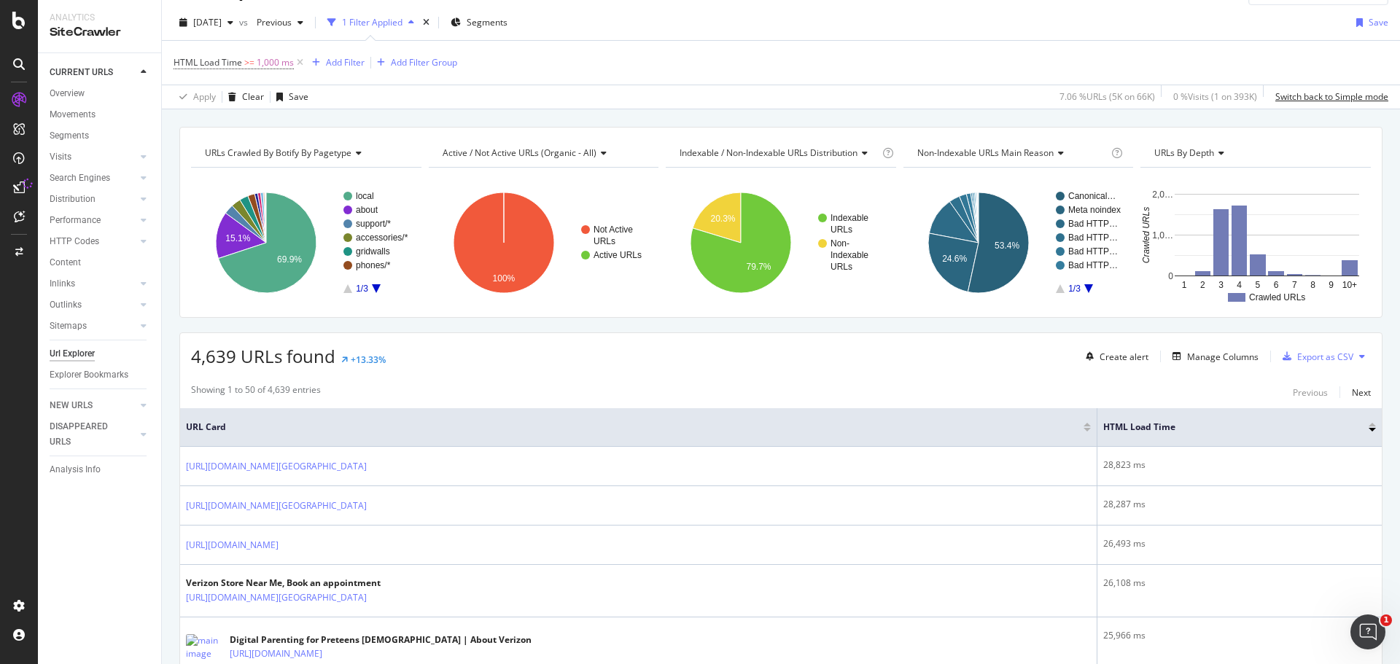
scroll to position [4, 0]
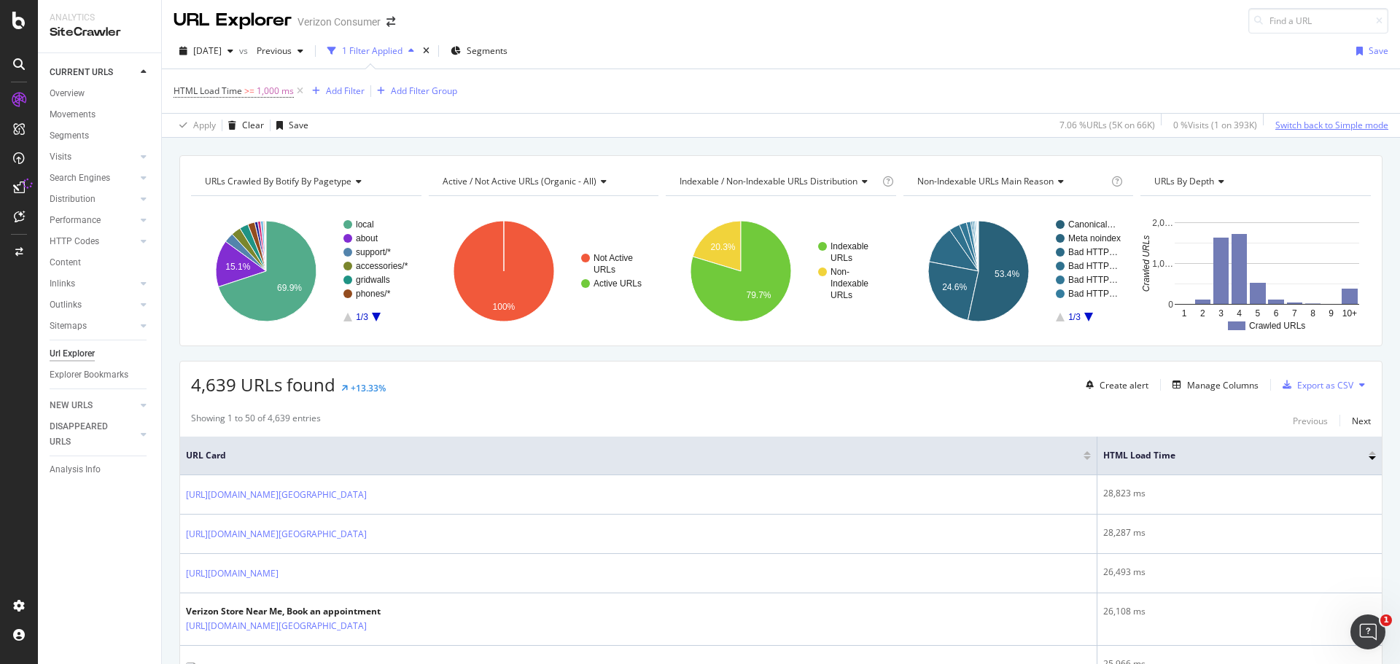
click at [1326, 122] on div "Switch back to Simple mode" at bounding box center [1331, 125] width 113 height 12
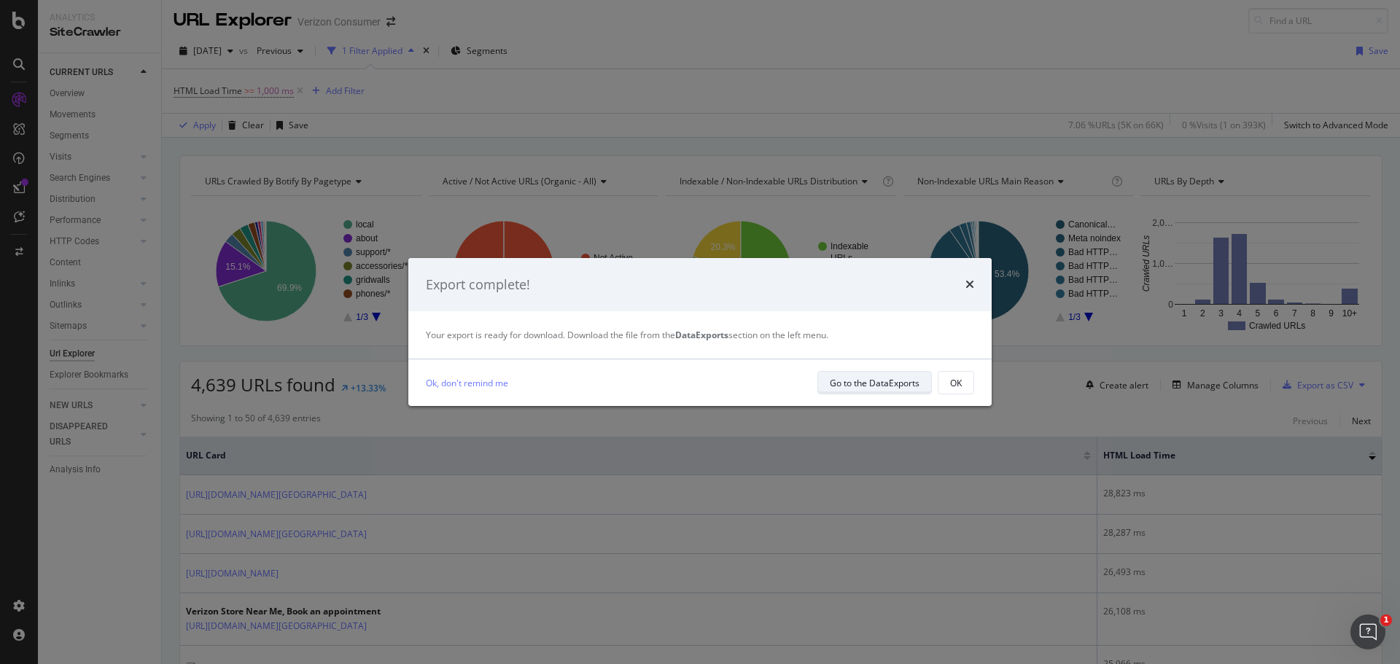
click at [886, 381] on div "Go to the DataExports" at bounding box center [875, 383] width 90 height 12
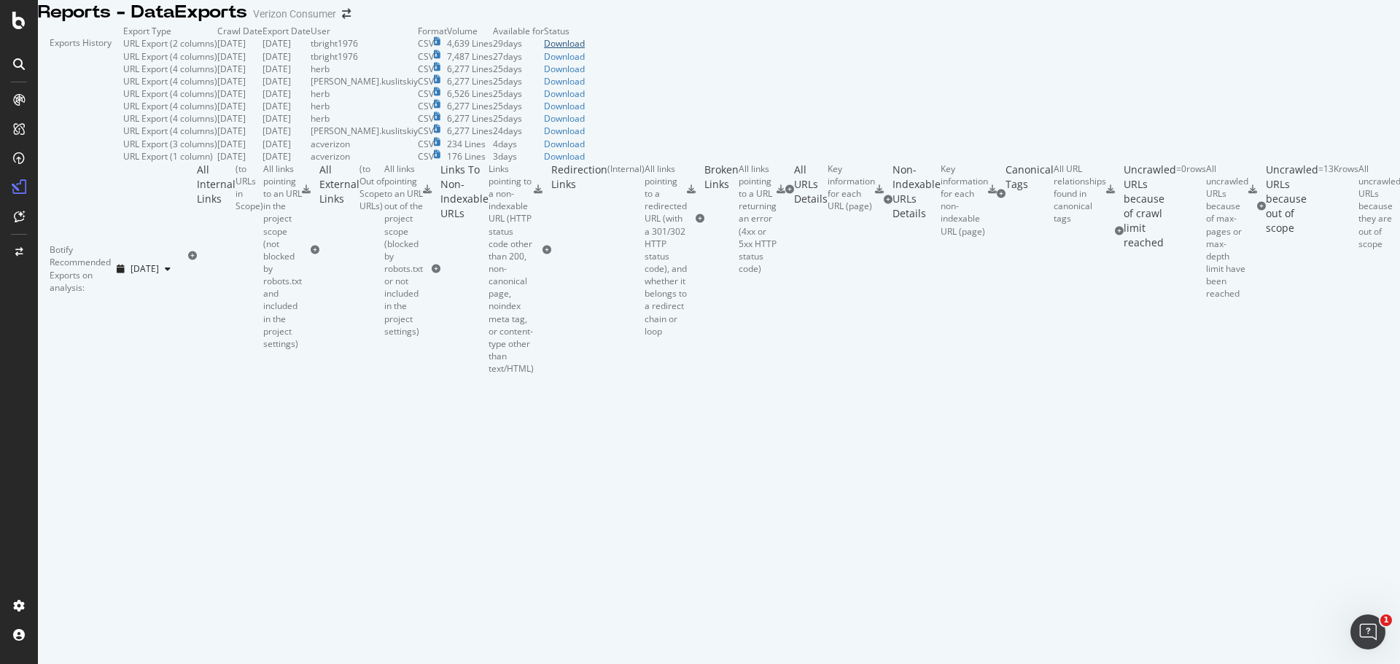
click at [585, 50] on div "Download" at bounding box center [564, 43] width 41 height 12
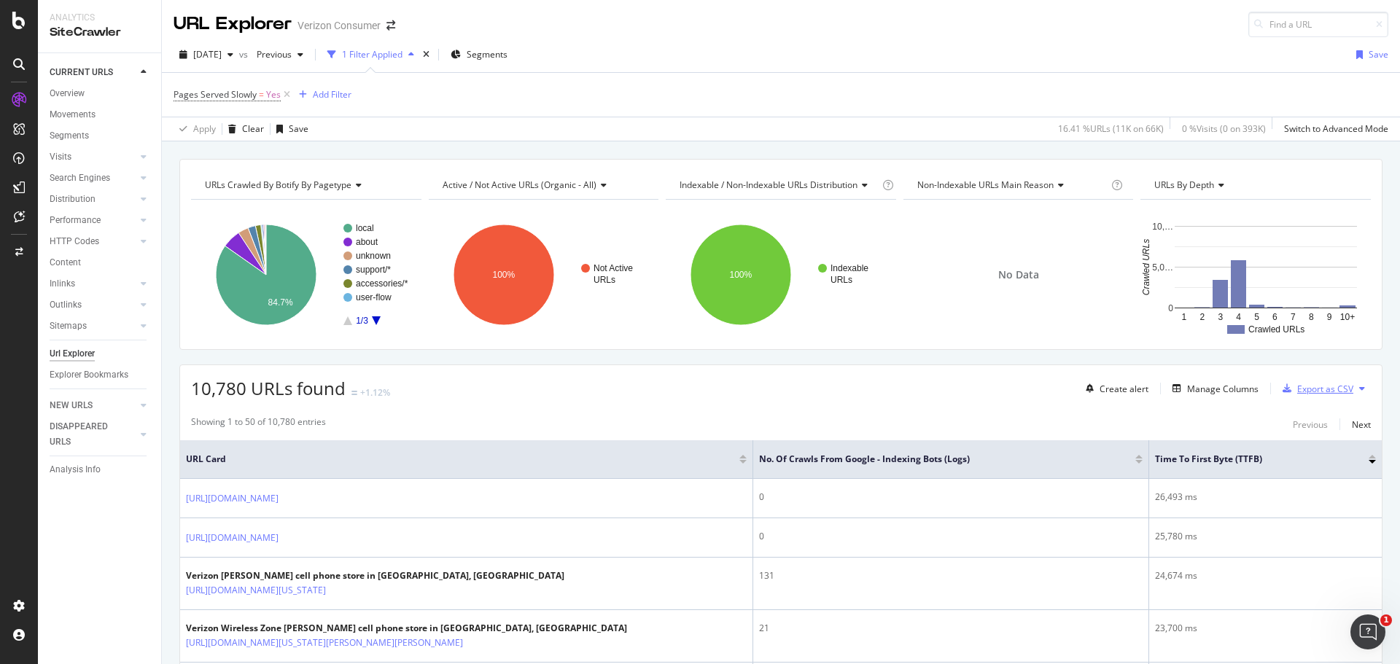
click at [1300, 386] on div "Export as CSV" at bounding box center [1325, 389] width 56 height 12
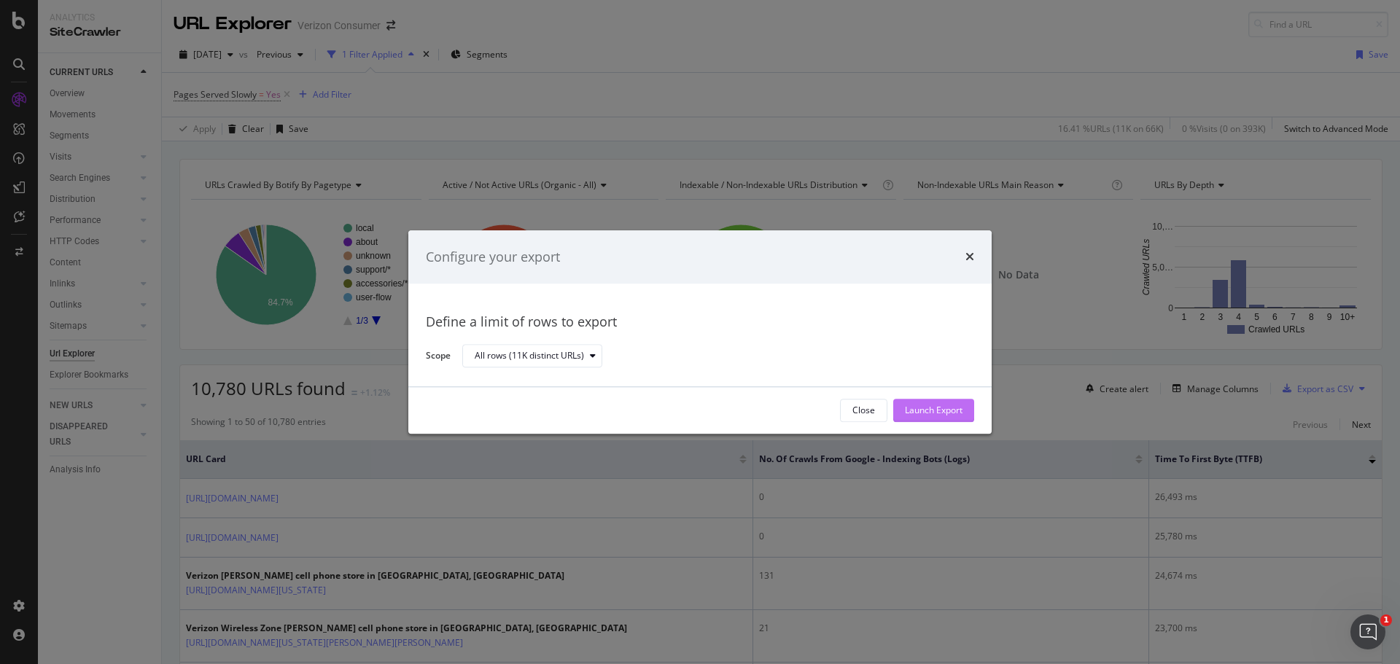
click at [929, 407] on div "Launch Export" at bounding box center [934, 411] width 58 height 12
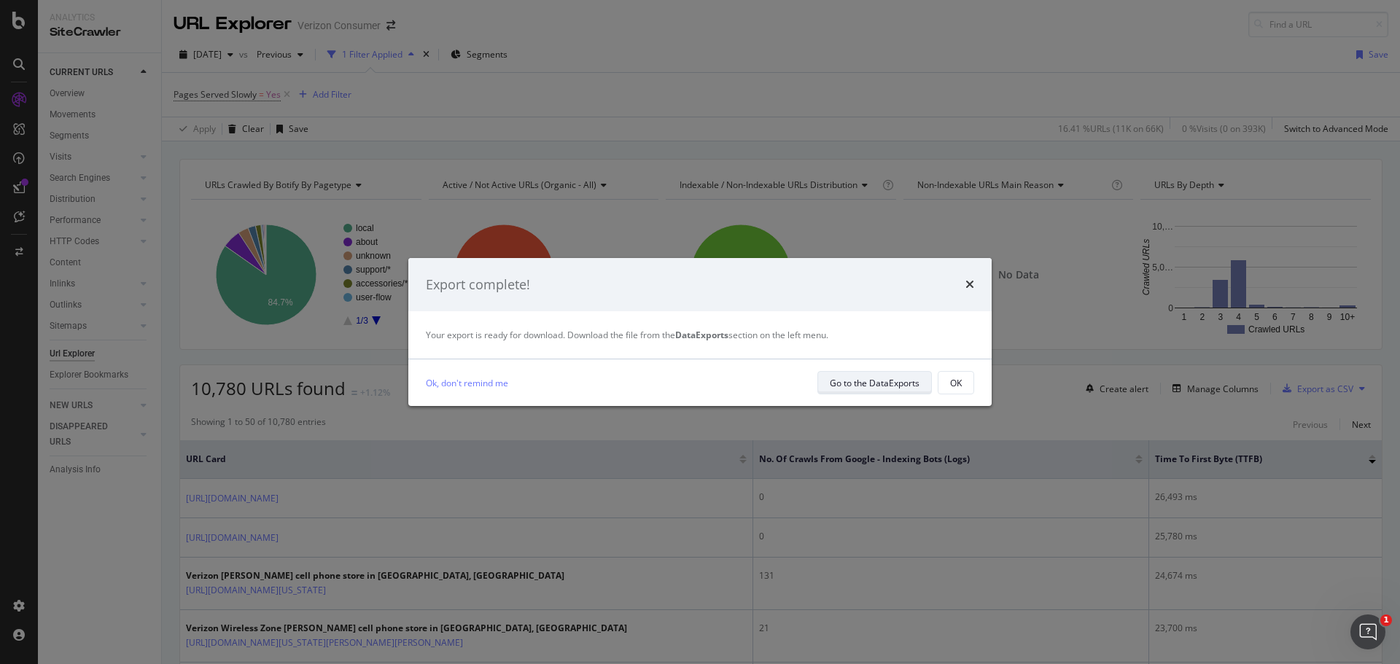
click at [876, 383] on div "Go to the DataExports" at bounding box center [875, 383] width 90 height 12
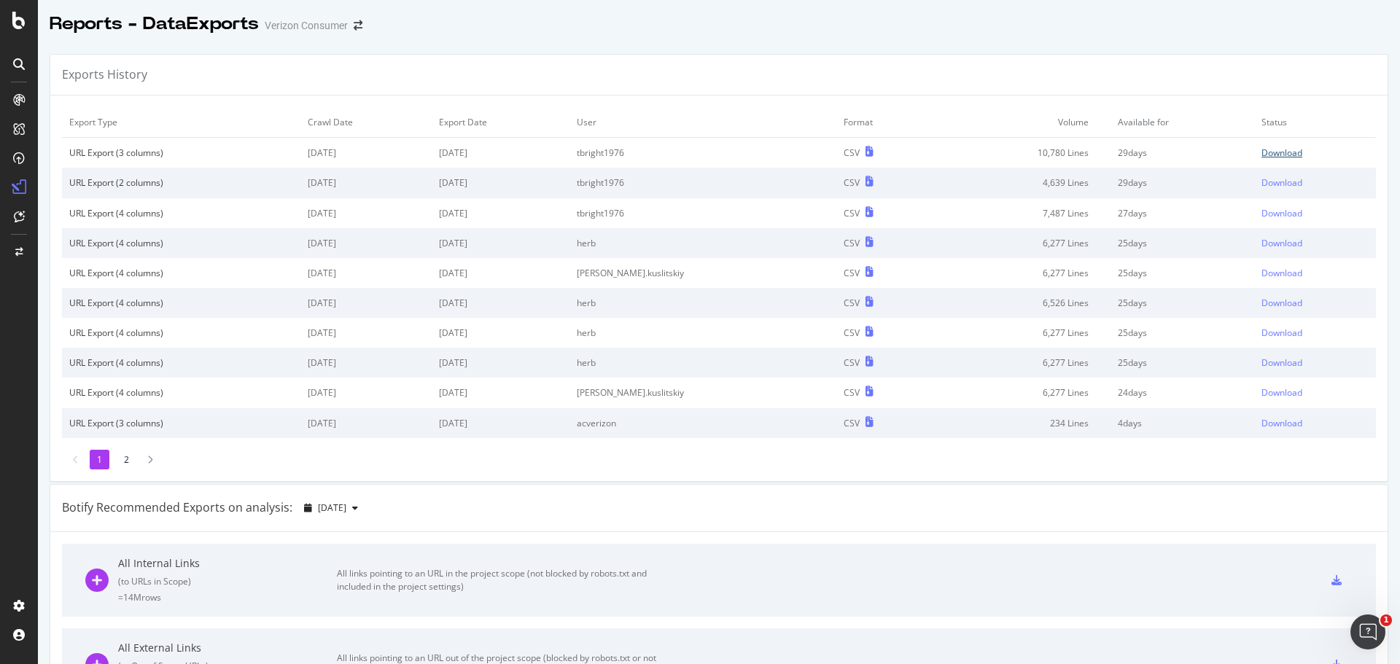
click at [1261, 149] on div "Download" at bounding box center [1281, 153] width 41 height 12
drag, startPoint x: 867, startPoint y: 87, endPoint x: 761, endPoint y: 139, distance: 117.7
click at [761, 139] on div "Exports History Export Type Crawl Date Export Date User Format Volume Available…" at bounding box center [719, 268] width 1338 height 428
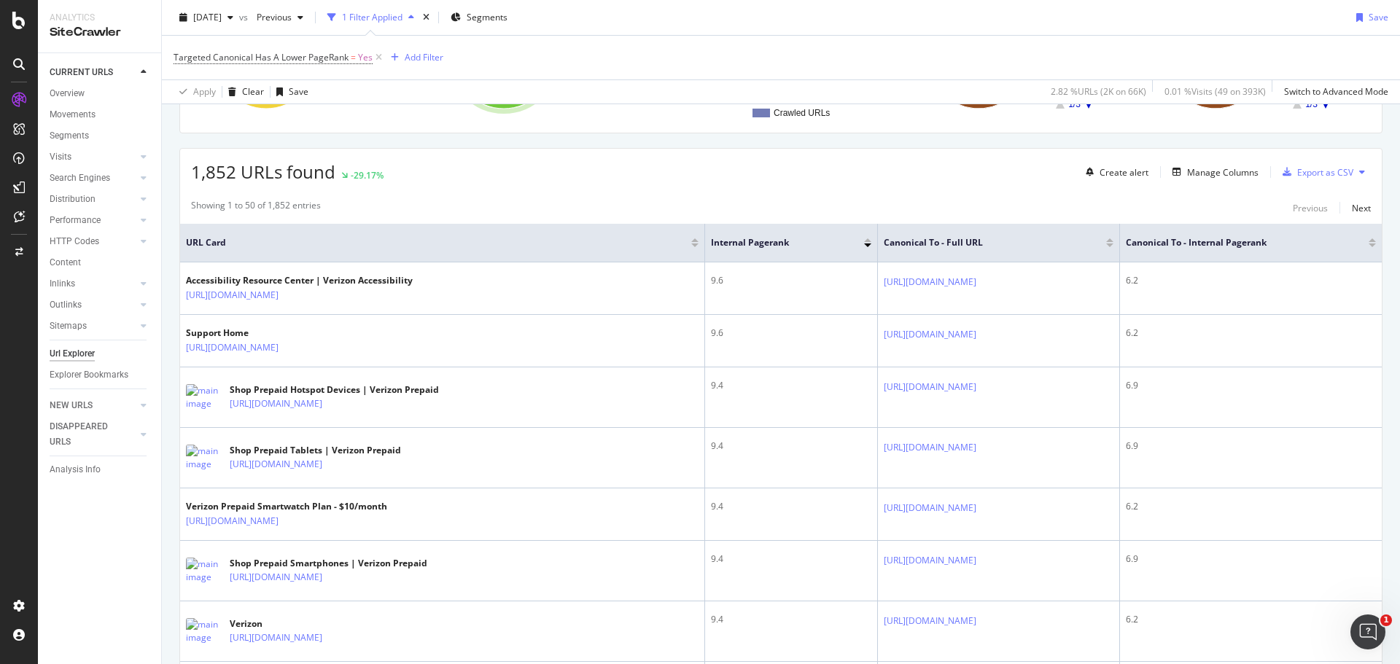
scroll to position [249, 0]
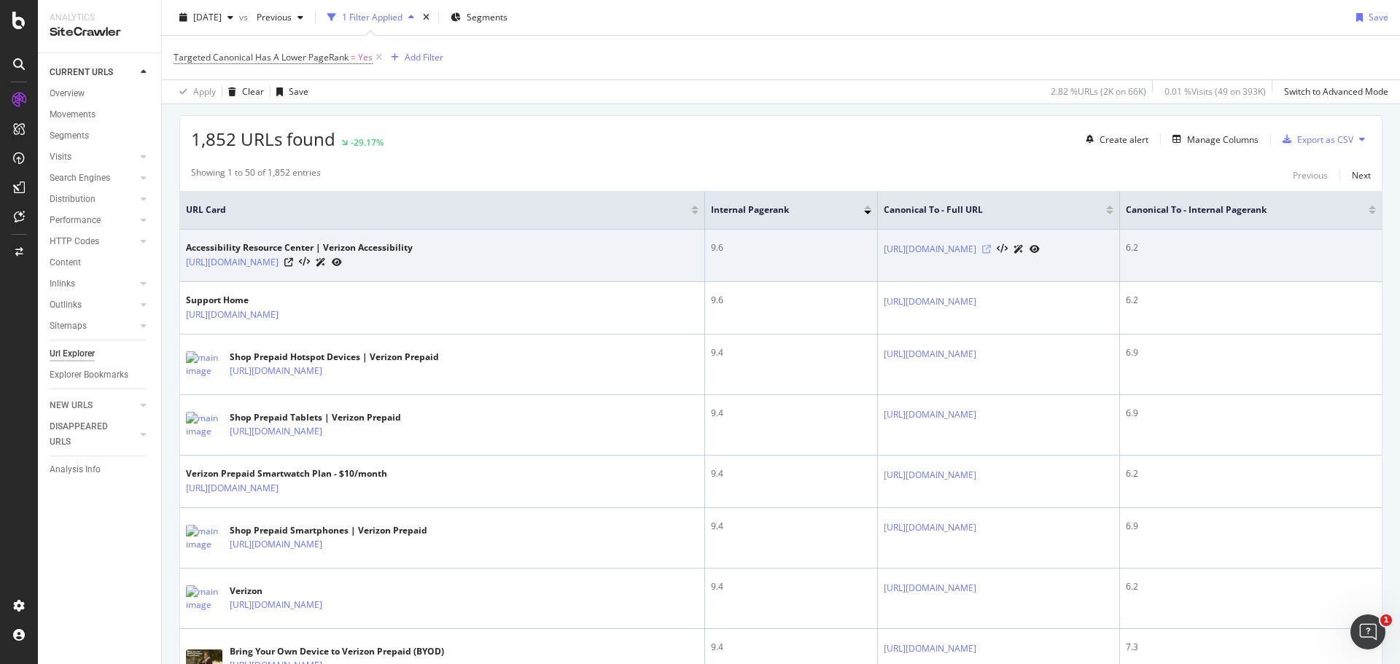
click at [982, 249] on icon at bounding box center [986, 249] width 9 height 9
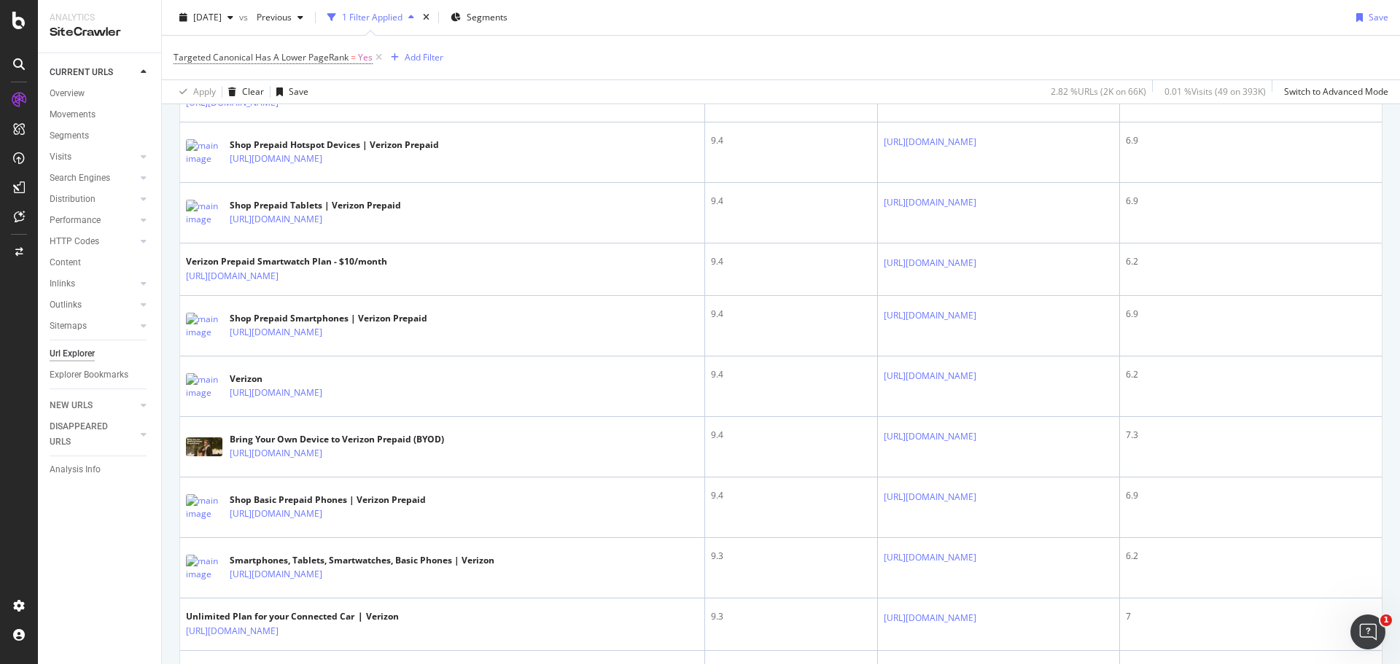
scroll to position [466, 0]
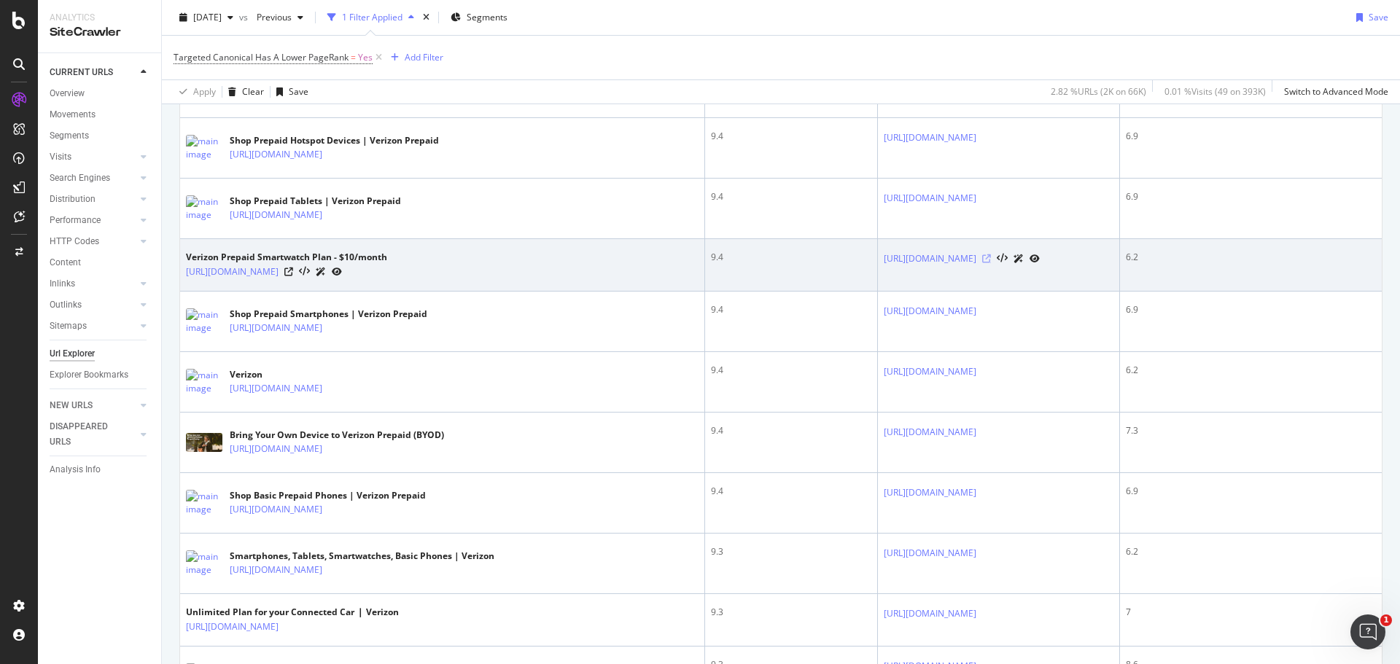
click at [982, 257] on icon at bounding box center [986, 258] width 9 height 9
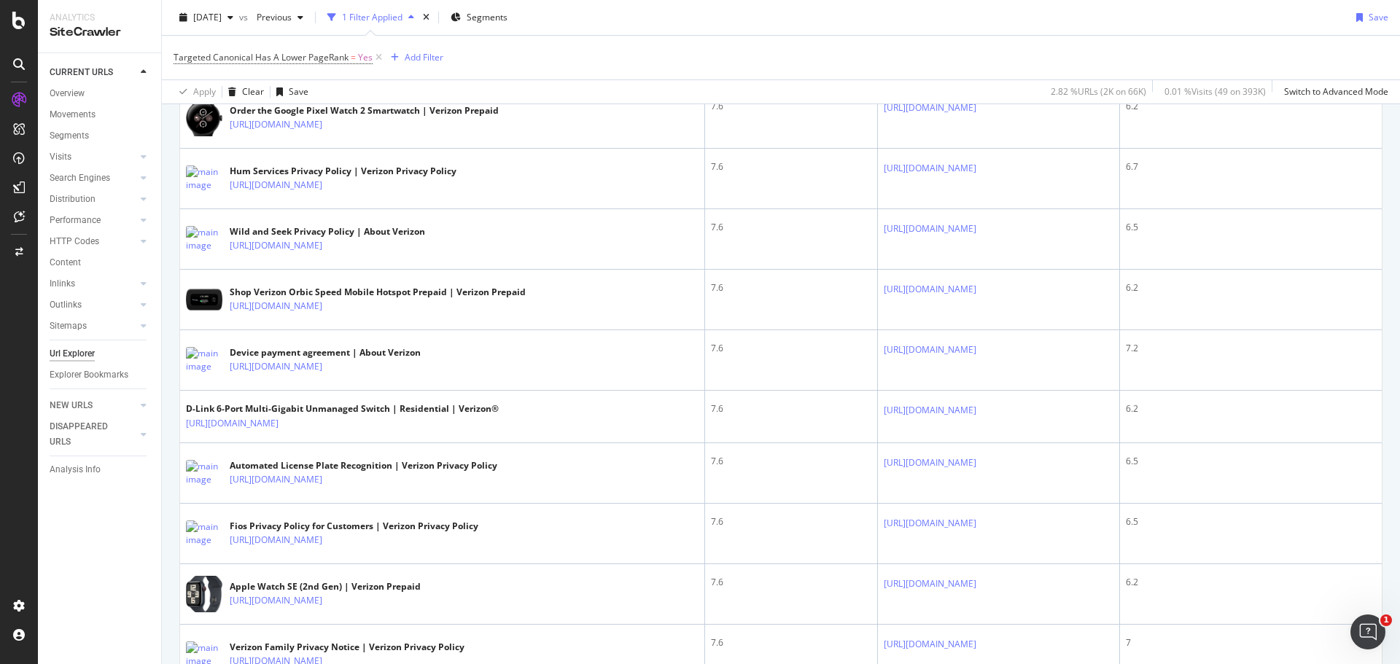
scroll to position [2769, 0]
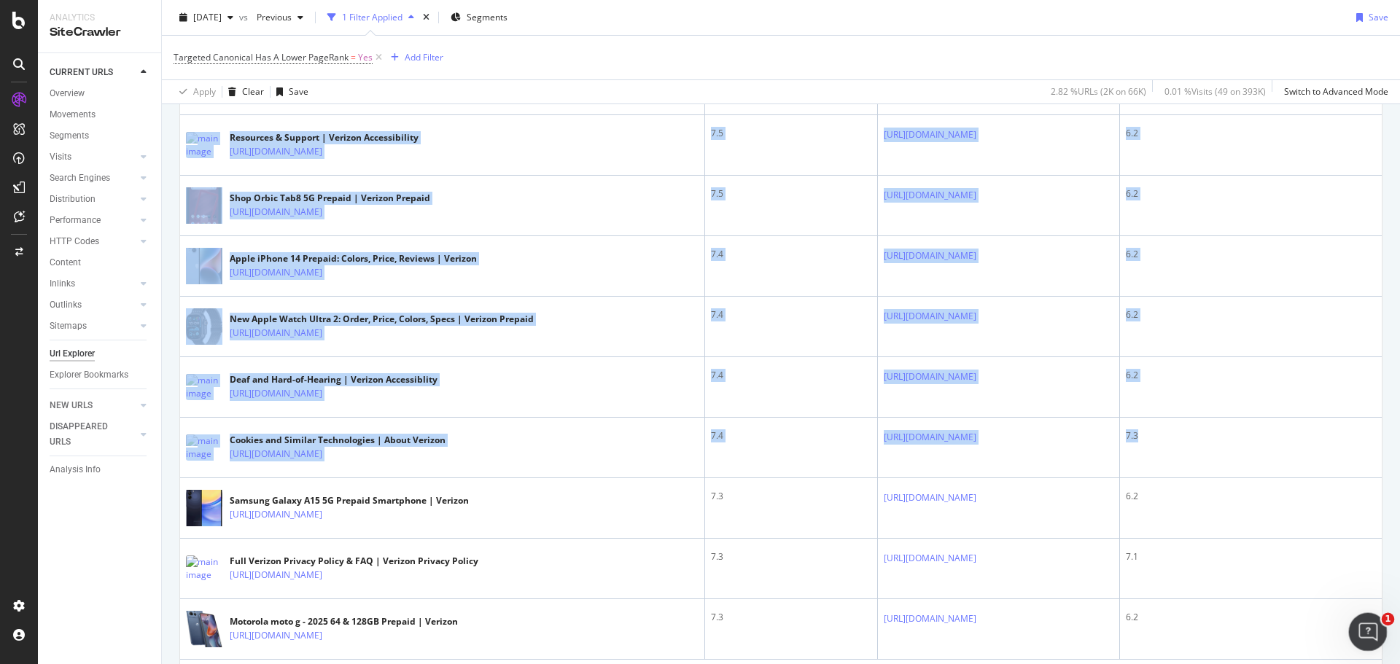
drag, startPoint x: 1365, startPoint y: 589, endPoint x: 1377, endPoint y: 615, distance: 29.0
click at [1376, 615] on body "Analytics SiteCrawler CURRENT URLS Overview Movements Segments Visits Analysis …" at bounding box center [700, 332] width 1400 height 664
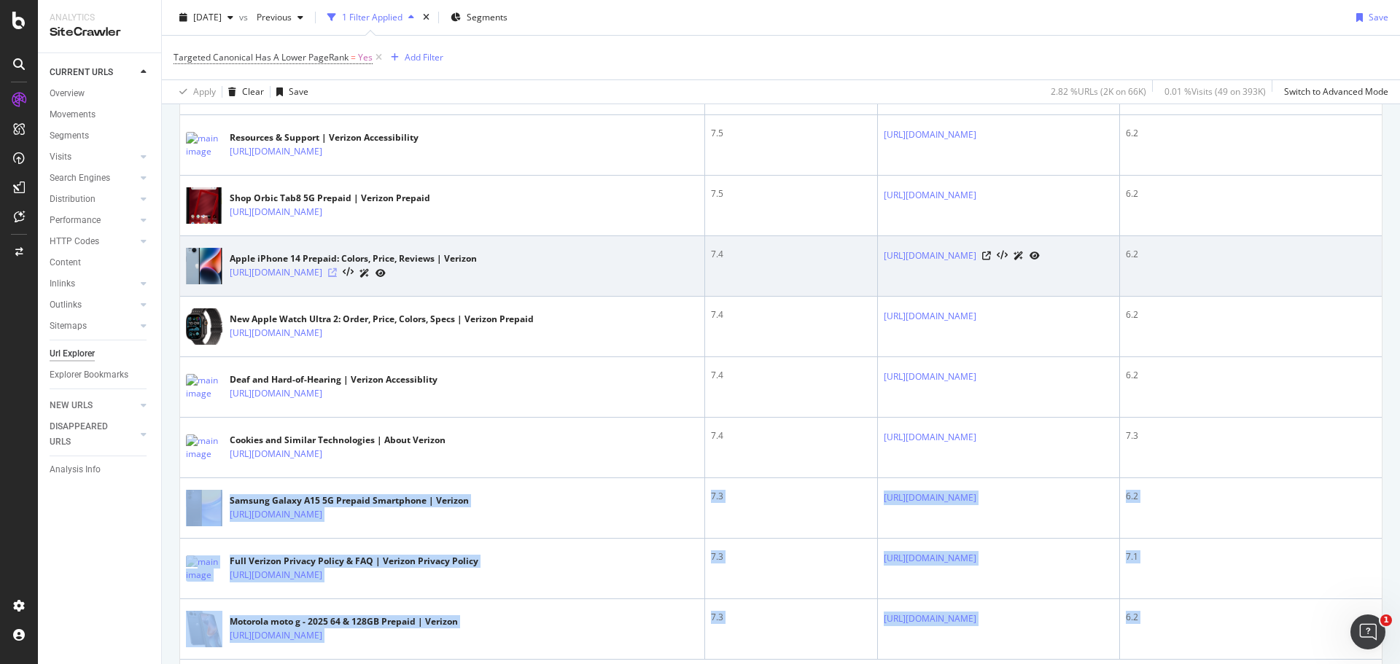
click at [337, 277] on icon at bounding box center [332, 272] width 9 height 9
click at [991, 260] on icon at bounding box center [986, 255] width 9 height 9
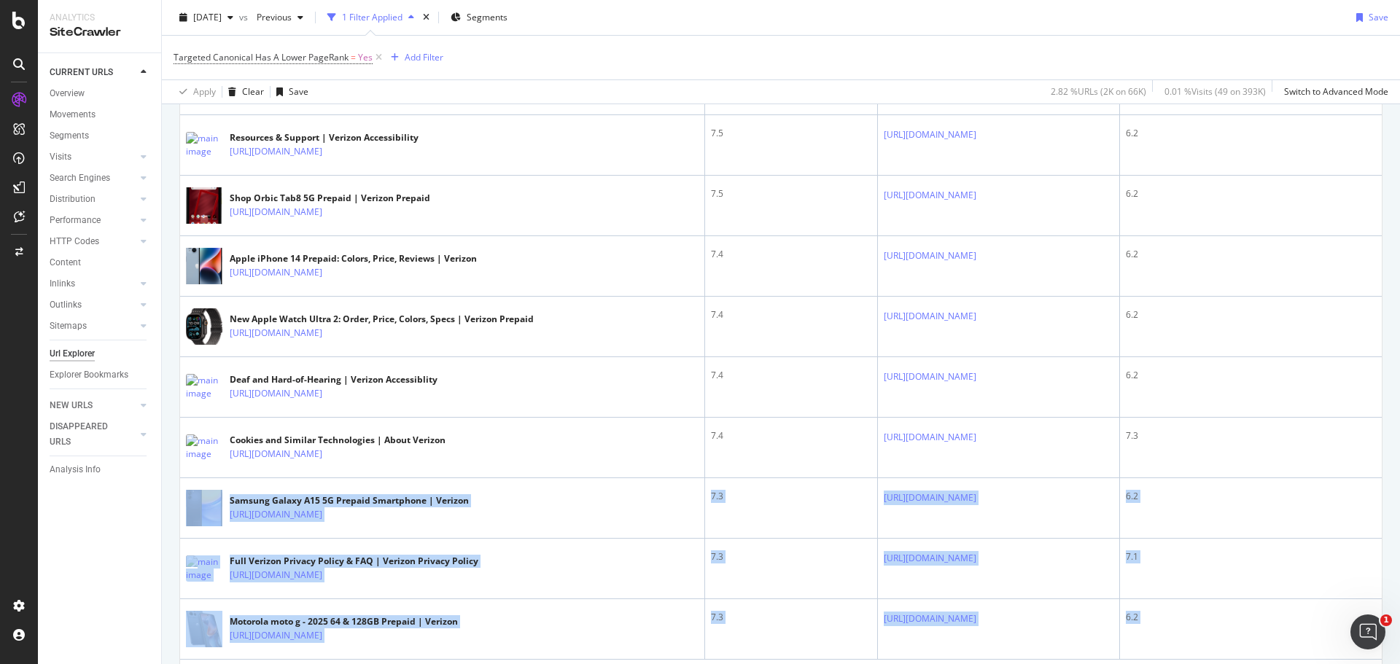
scroll to position [2973, 0]
